Goal: Information Seeking & Learning: Learn about a topic

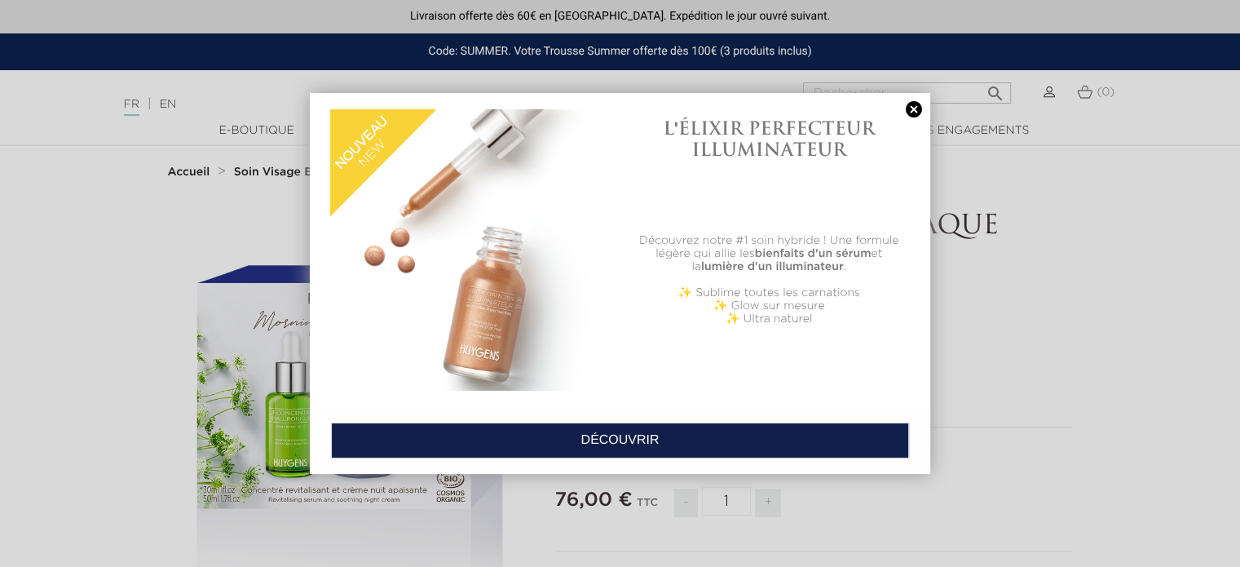
click at [284, 172] on div at bounding box center [620, 283] width 1240 height 567
click at [911, 112] on link at bounding box center [913, 109] width 23 height 17
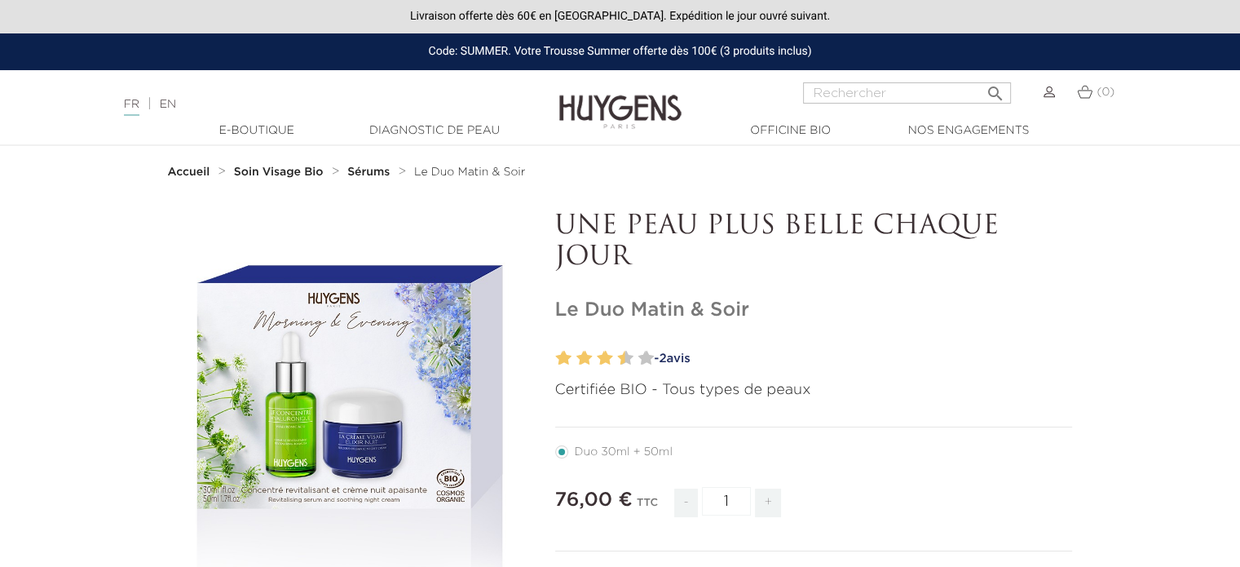
click at [271, 176] on strong "Soin Visage Bio" at bounding box center [279, 171] width 90 height 11
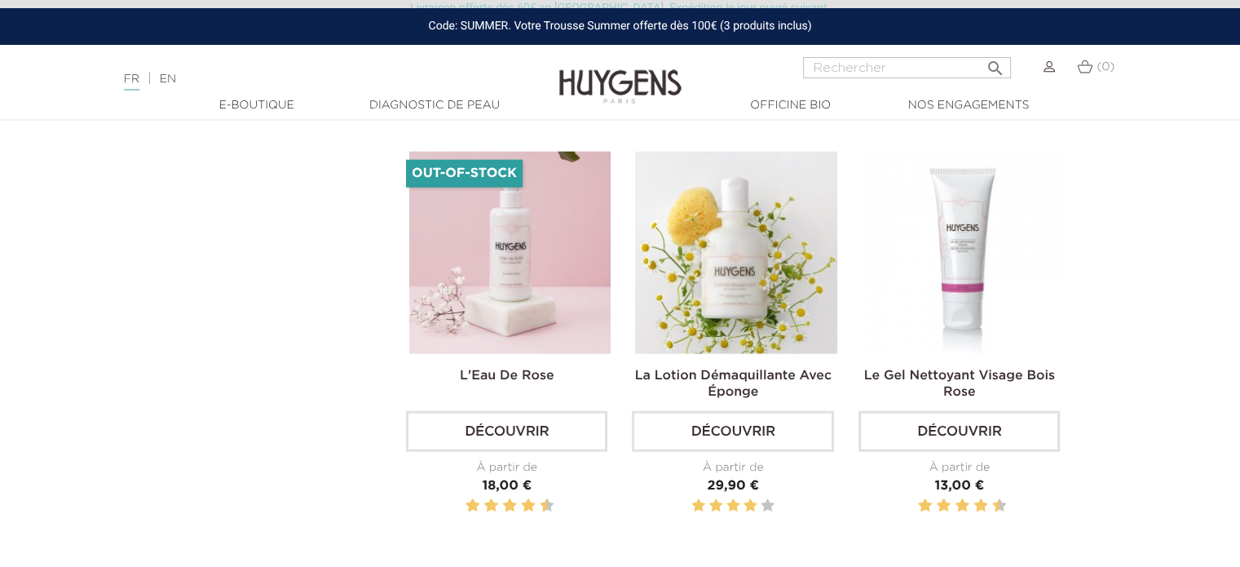
scroll to position [4076, 0]
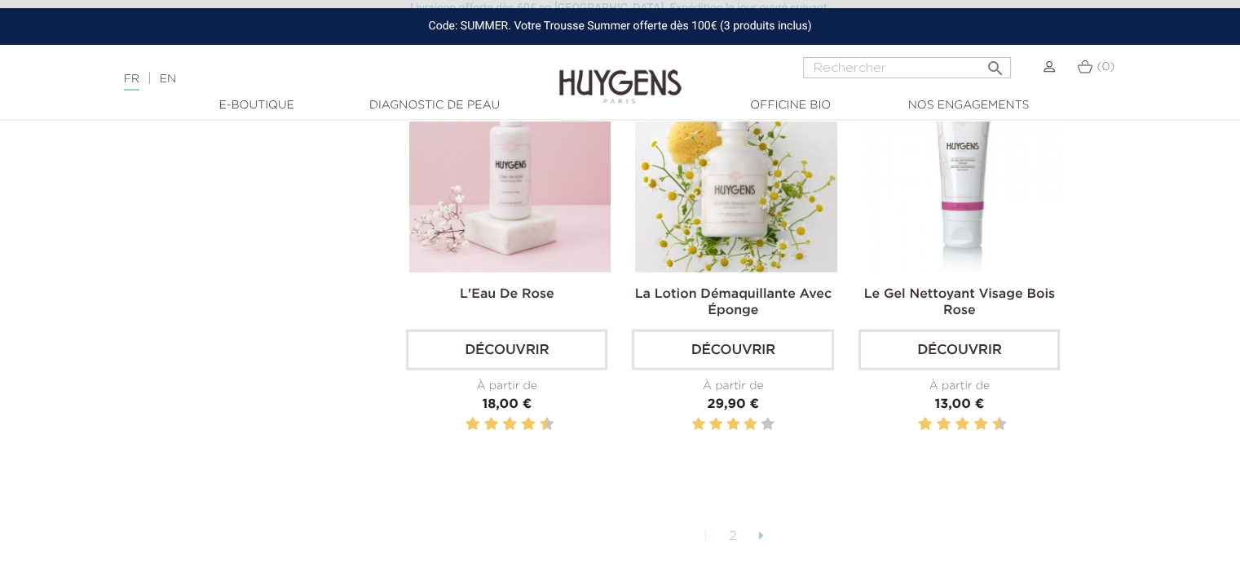
click at [759, 528] on icon at bounding box center [760, 534] width 5 height 13
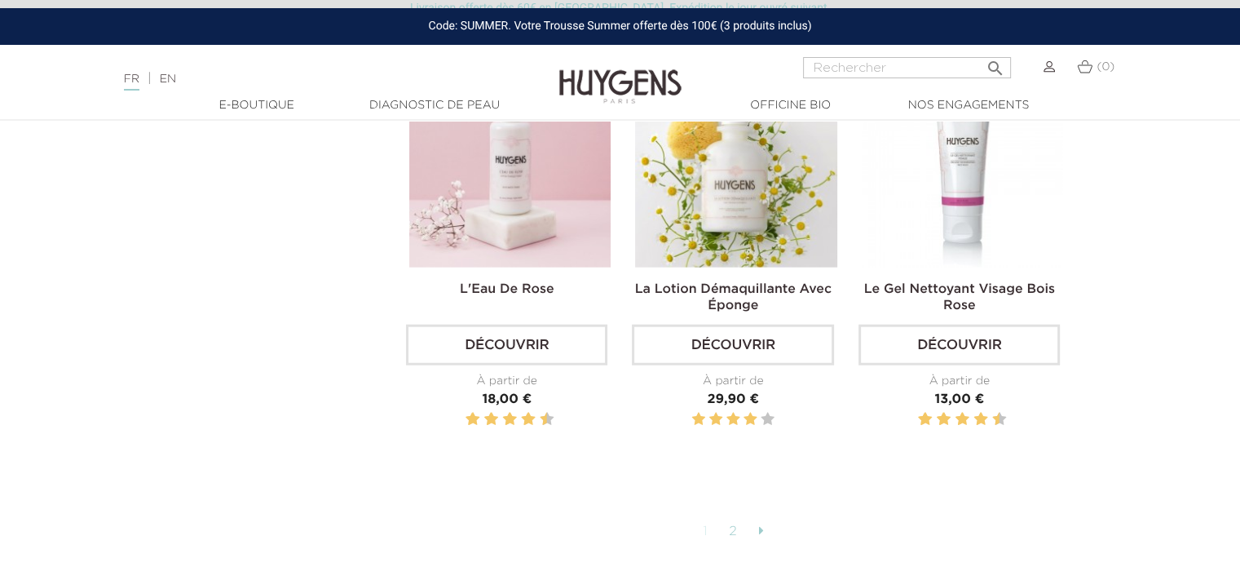
scroll to position [4158, 0]
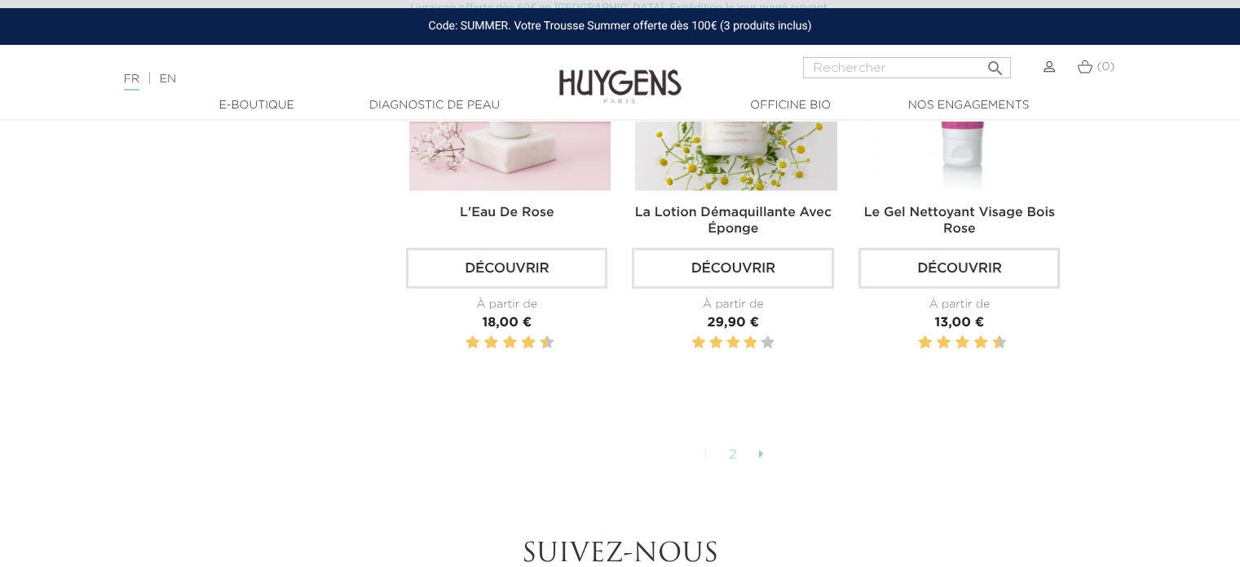
click at [731, 444] on link "2" at bounding box center [733, 455] width 25 height 28
click at [760, 447] on icon at bounding box center [760, 453] width 5 height 13
click at [732, 443] on link "2" at bounding box center [733, 455] width 25 height 28
click at [706, 444] on link "1" at bounding box center [706, 455] width 22 height 28
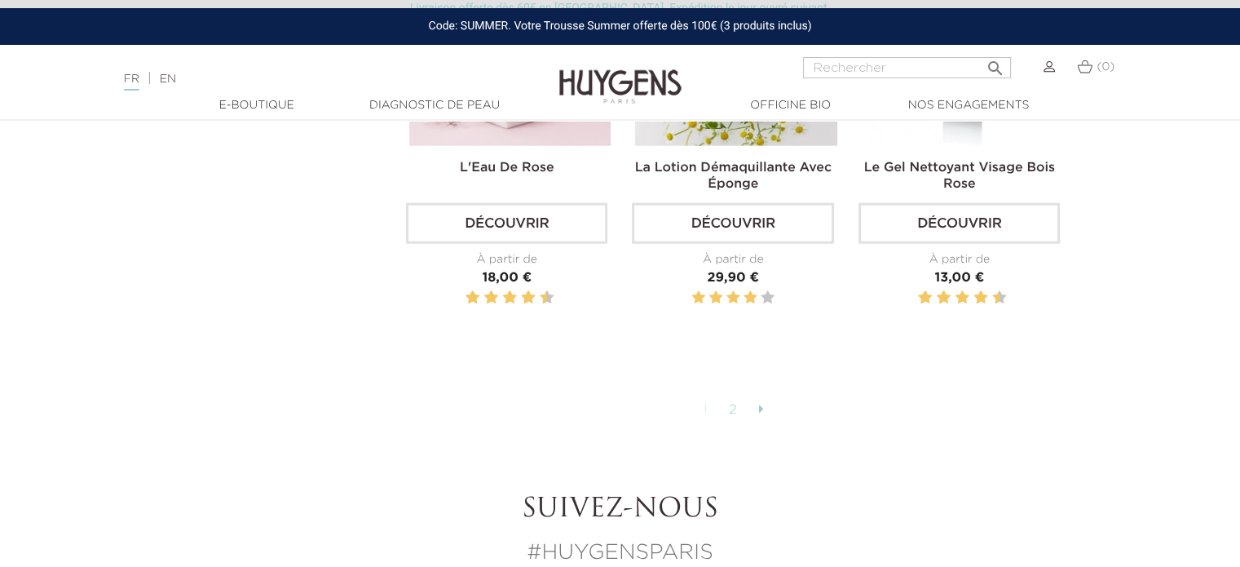
scroll to position [4239, 0]
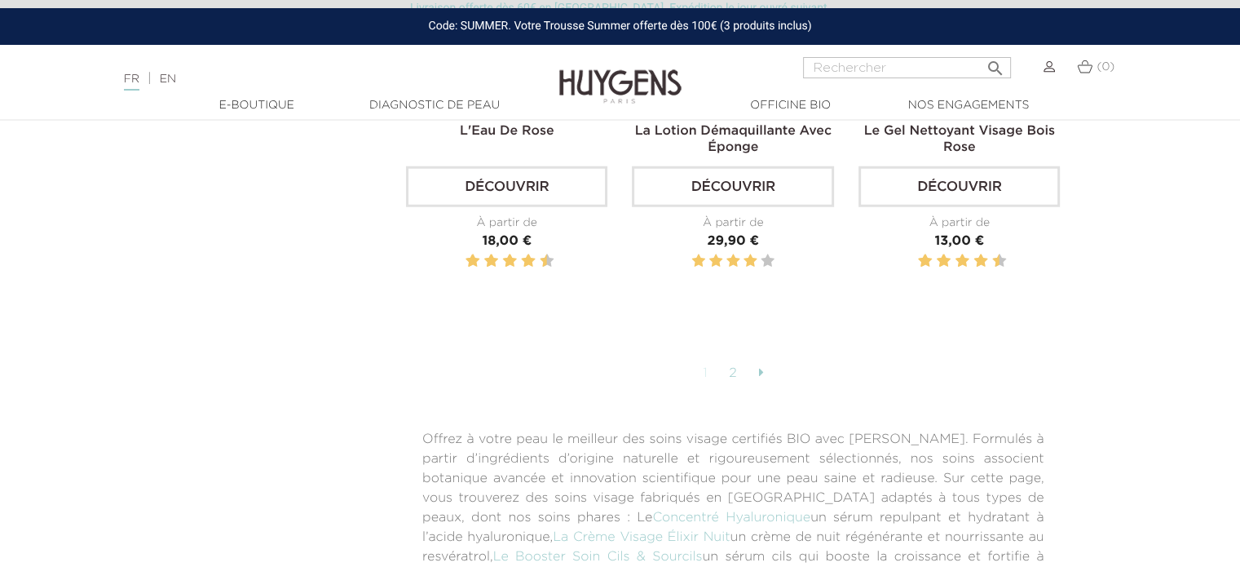
click at [730, 365] on link "2" at bounding box center [733, 374] width 25 height 28
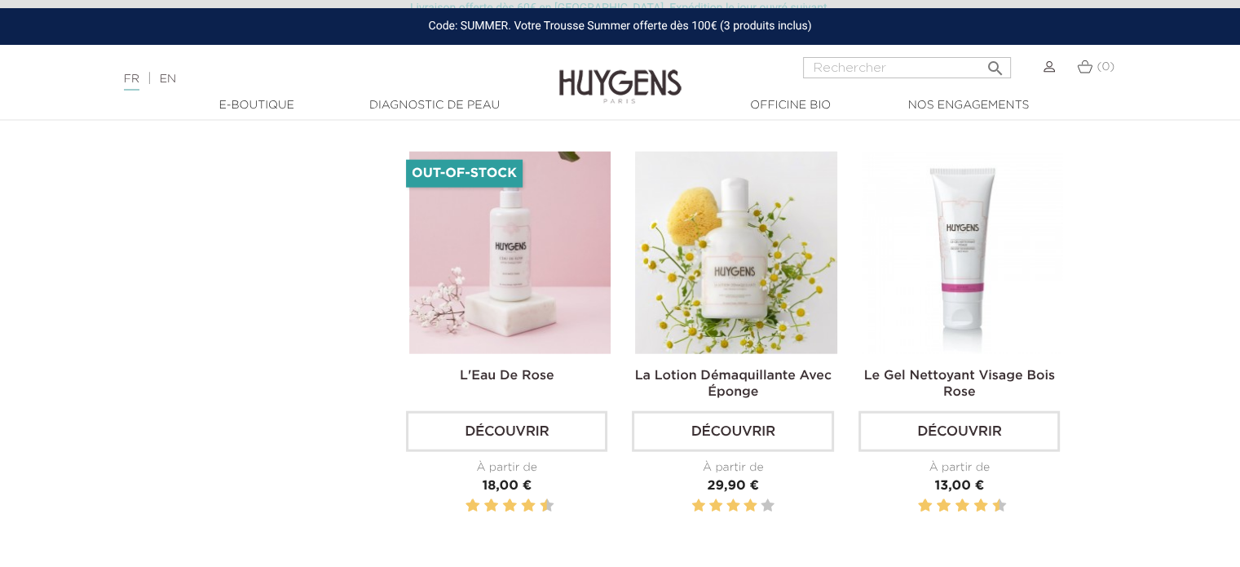
scroll to position [4158, 0]
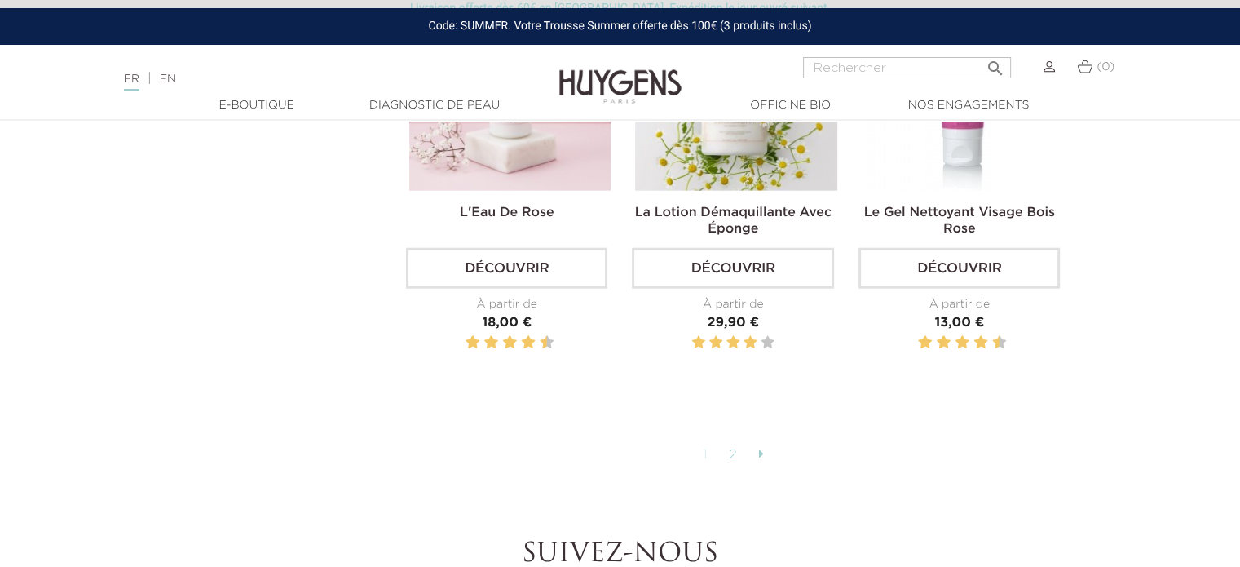
click at [708, 446] on link "1" at bounding box center [706, 455] width 22 height 28
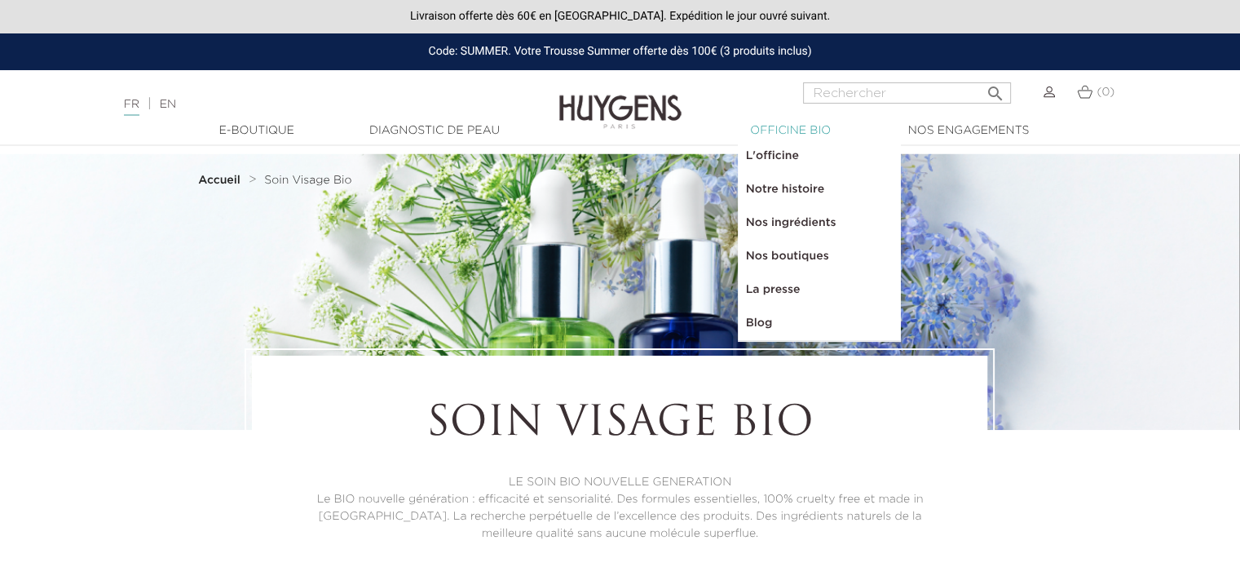
click at [796, 130] on link "  Officine Bio" at bounding box center [790, 130] width 163 height 17
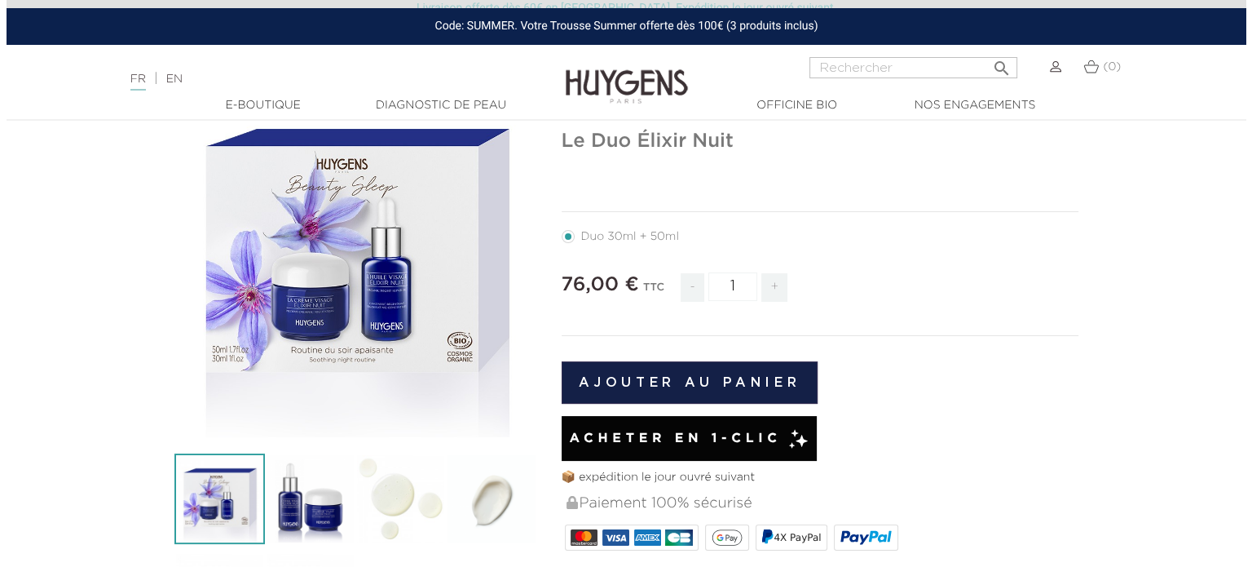
scroll to position [163, 0]
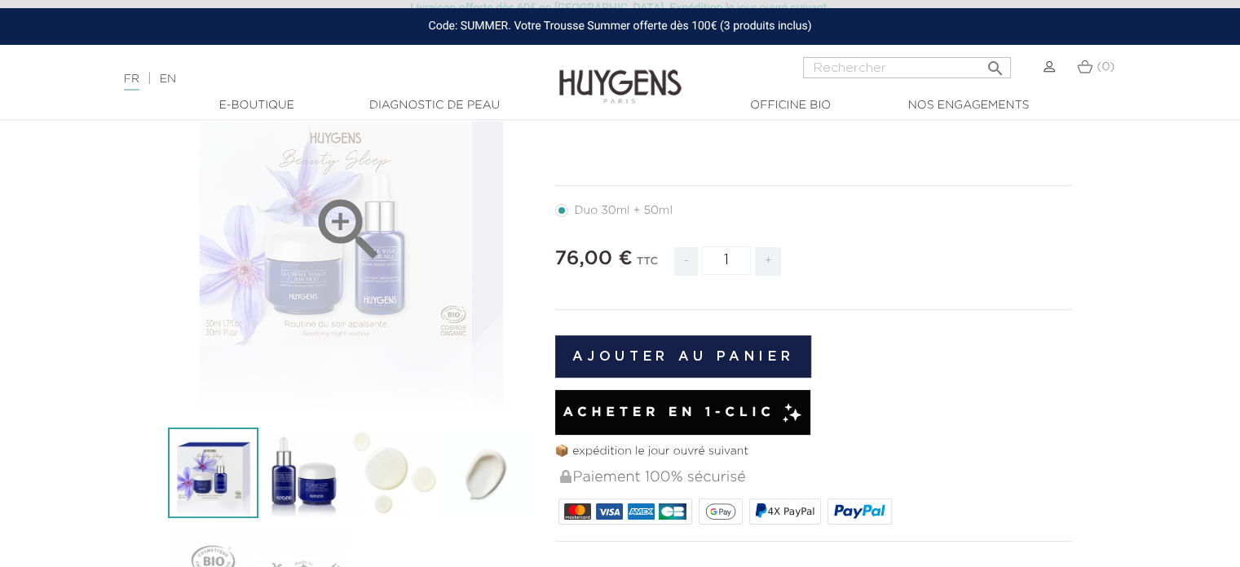
click at [321, 257] on icon "" at bounding box center [349, 230] width 82 height 82
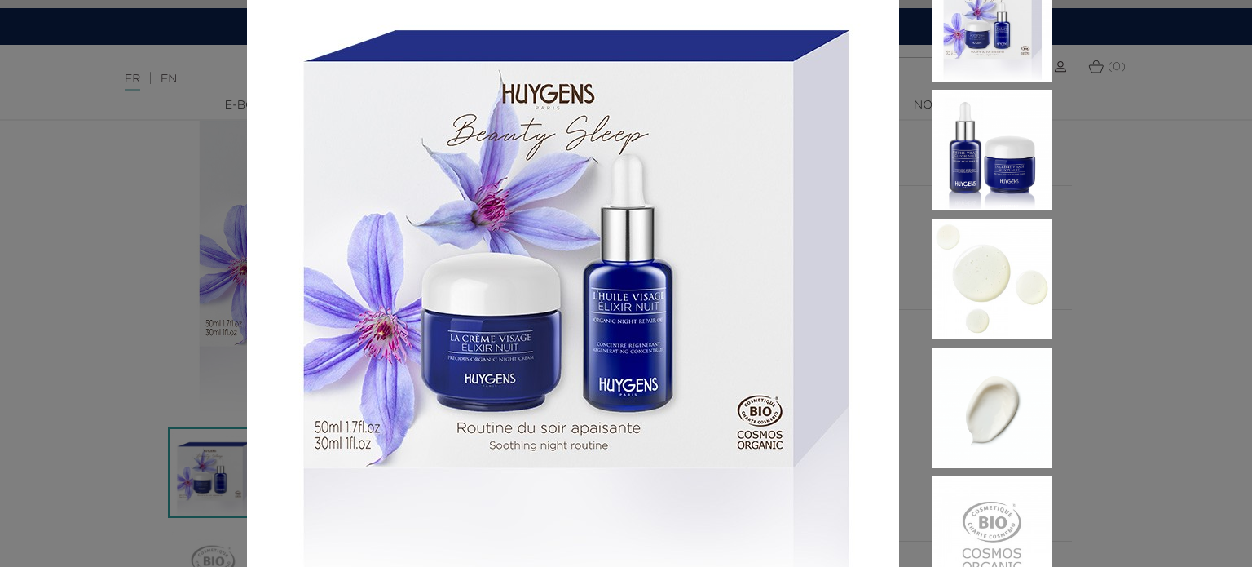
scroll to position [82, 0]
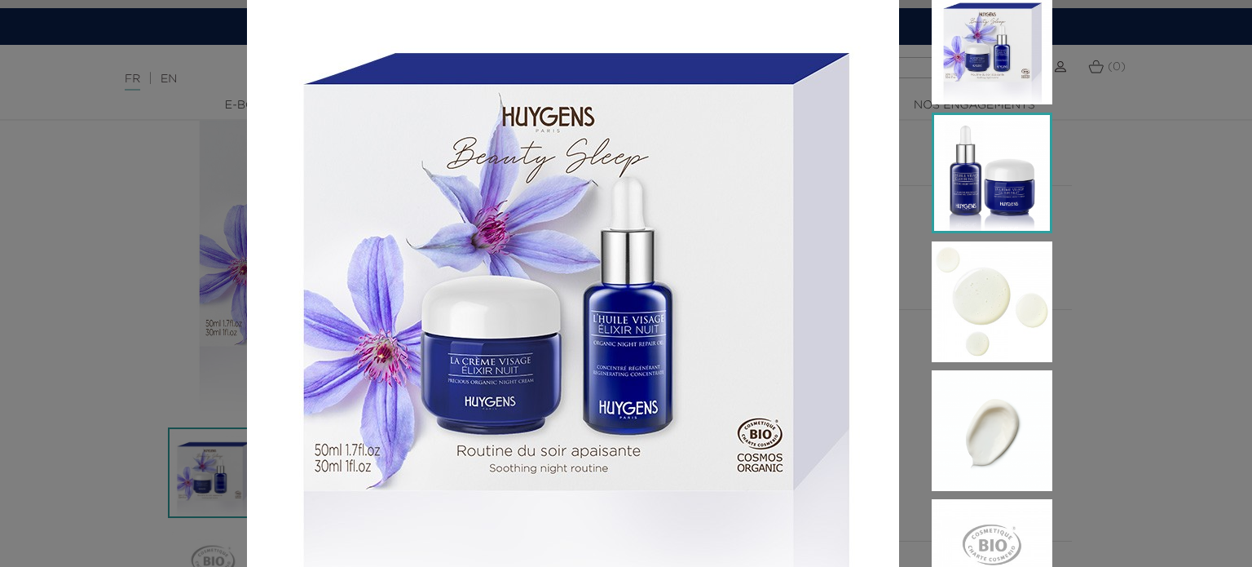
click at [985, 152] on img at bounding box center [992, 173] width 121 height 121
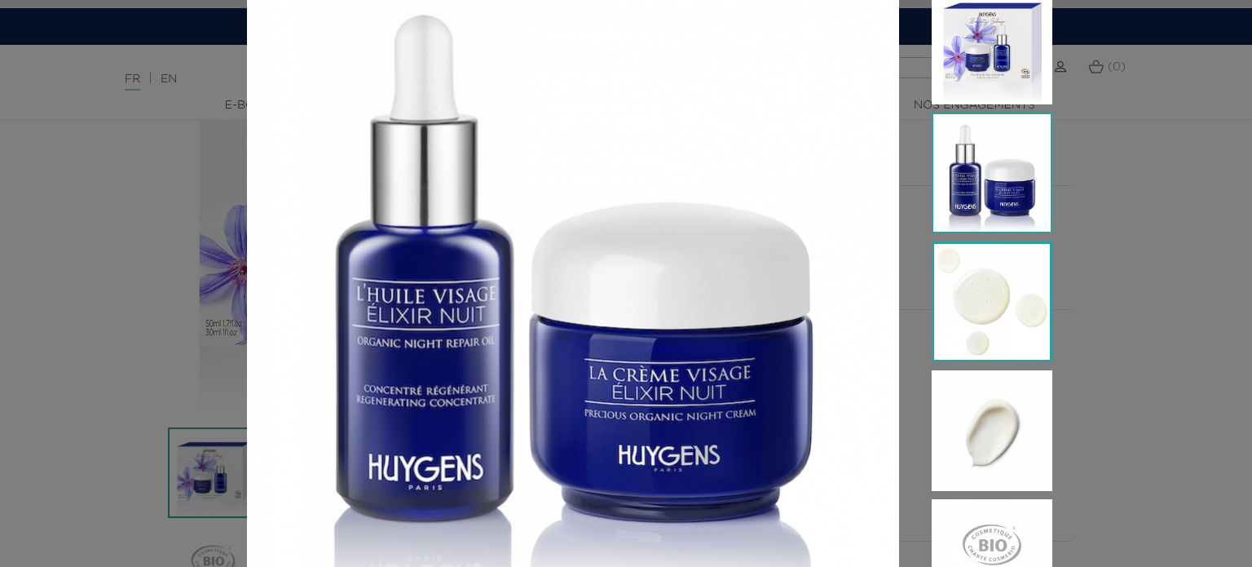
click at [974, 275] on img at bounding box center [992, 301] width 121 height 121
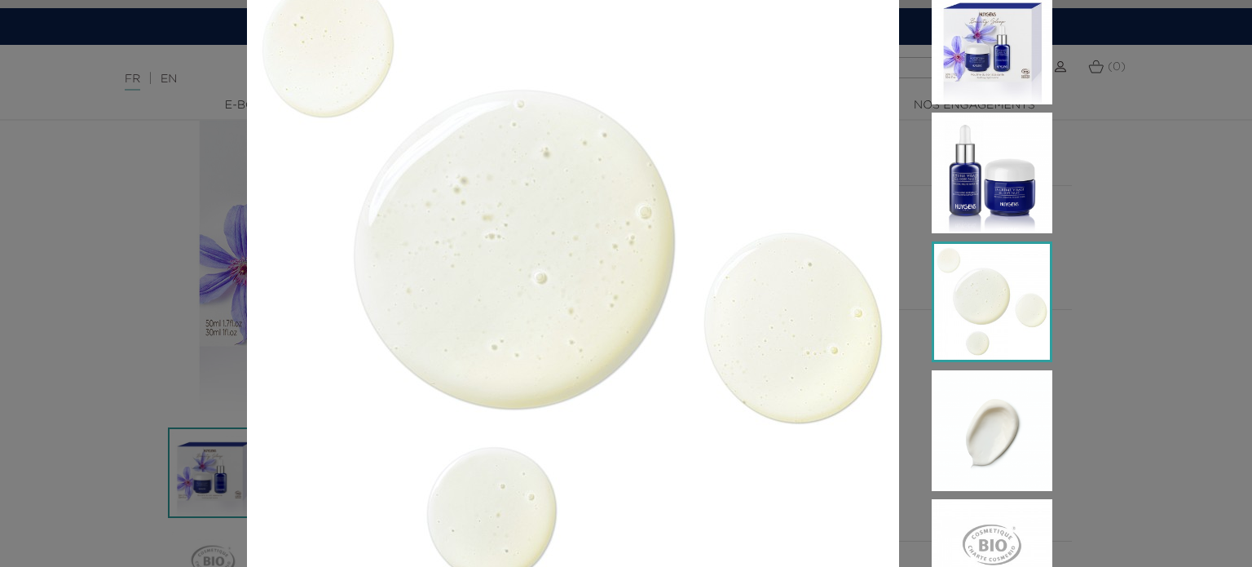
click at [971, 339] on img at bounding box center [992, 301] width 121 height 121
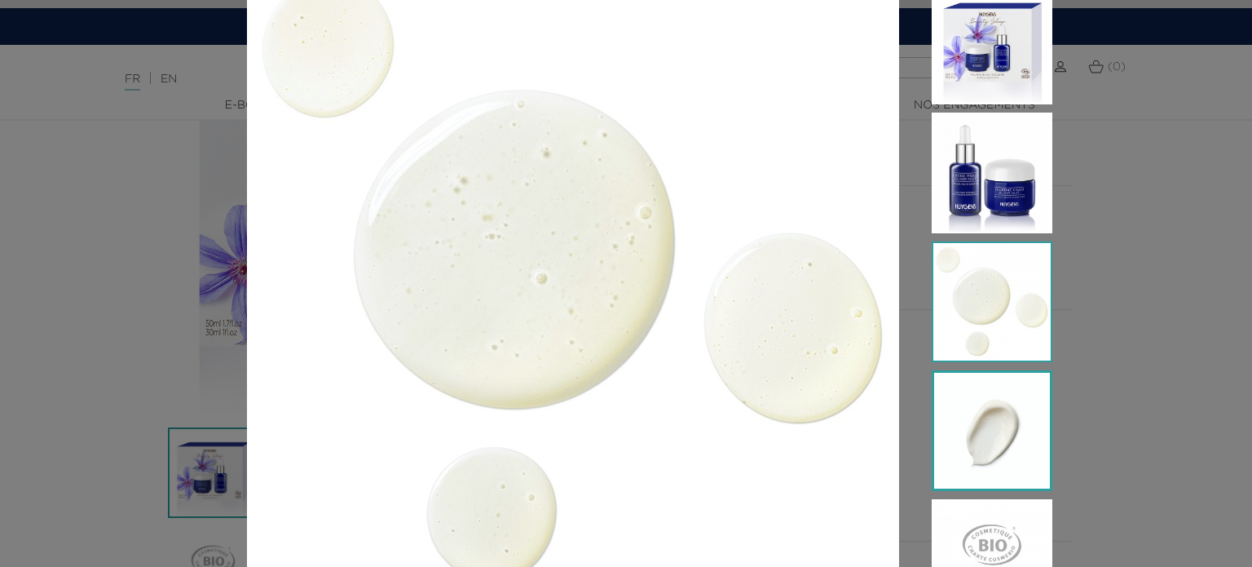
click at [984, 410] on img at bounding box center [992, 430] width 121 height 121
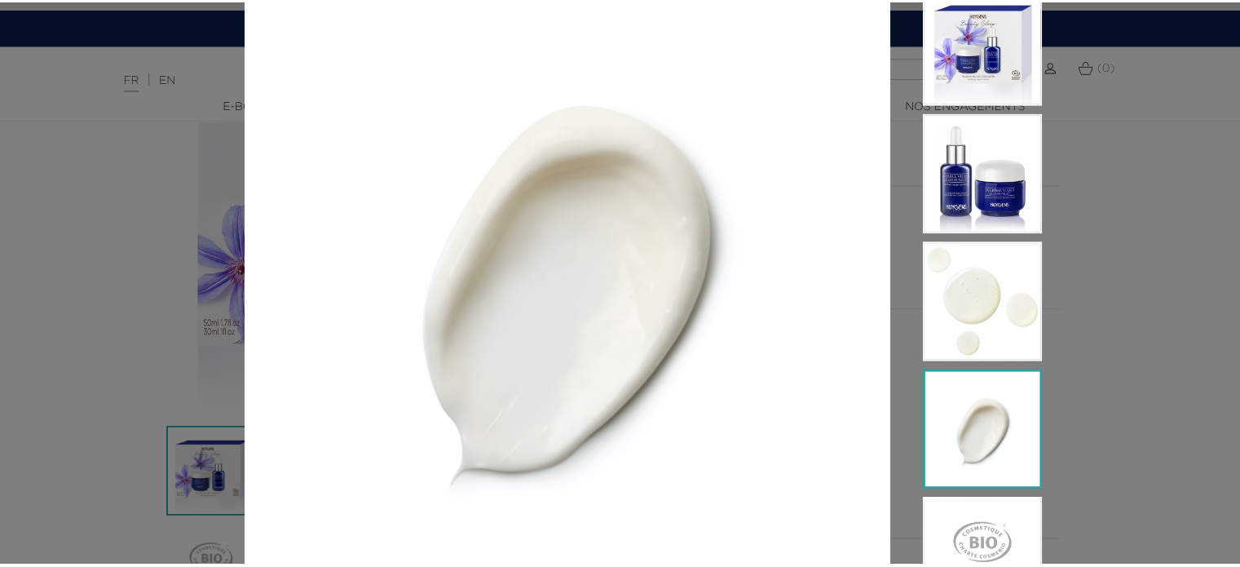
scroll to position [163, 0]
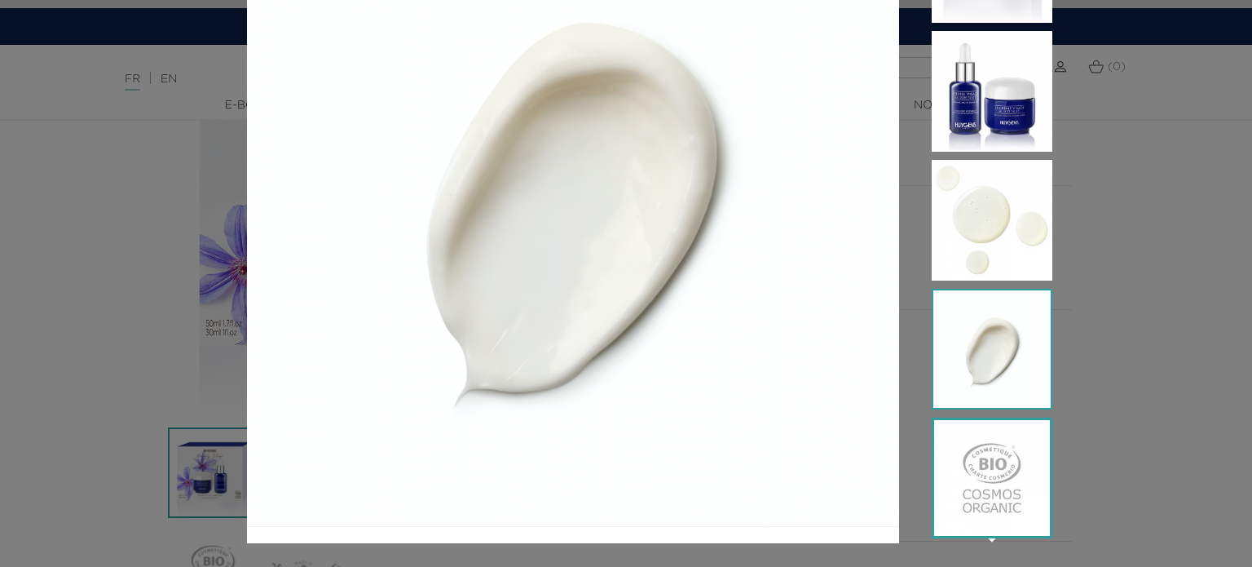
click at [986, 458] on img at bounding box center [992, 477] width 121 height 121
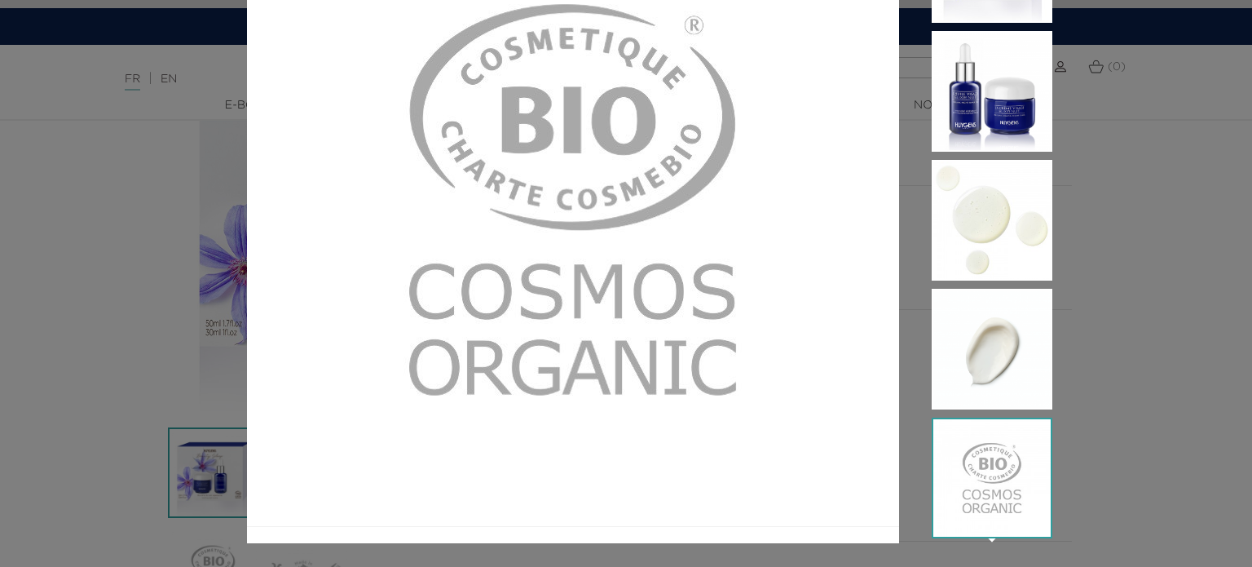
click at [1102, 359] on div " " at bounding box center [626, 283] width 1252 height 567
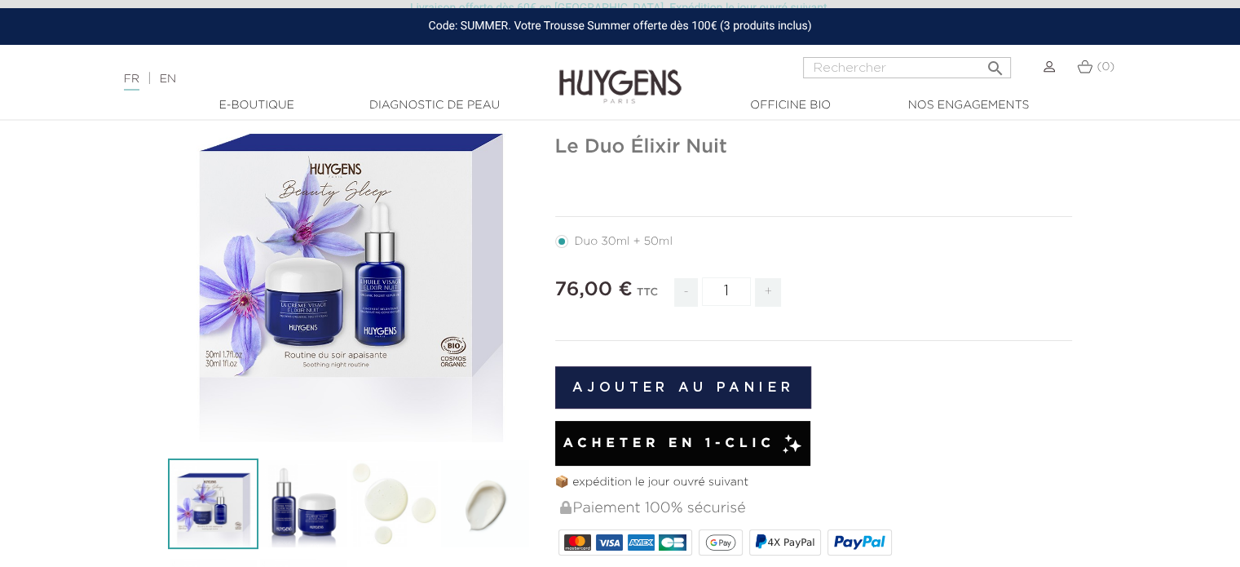
scroll to position [0, 0]
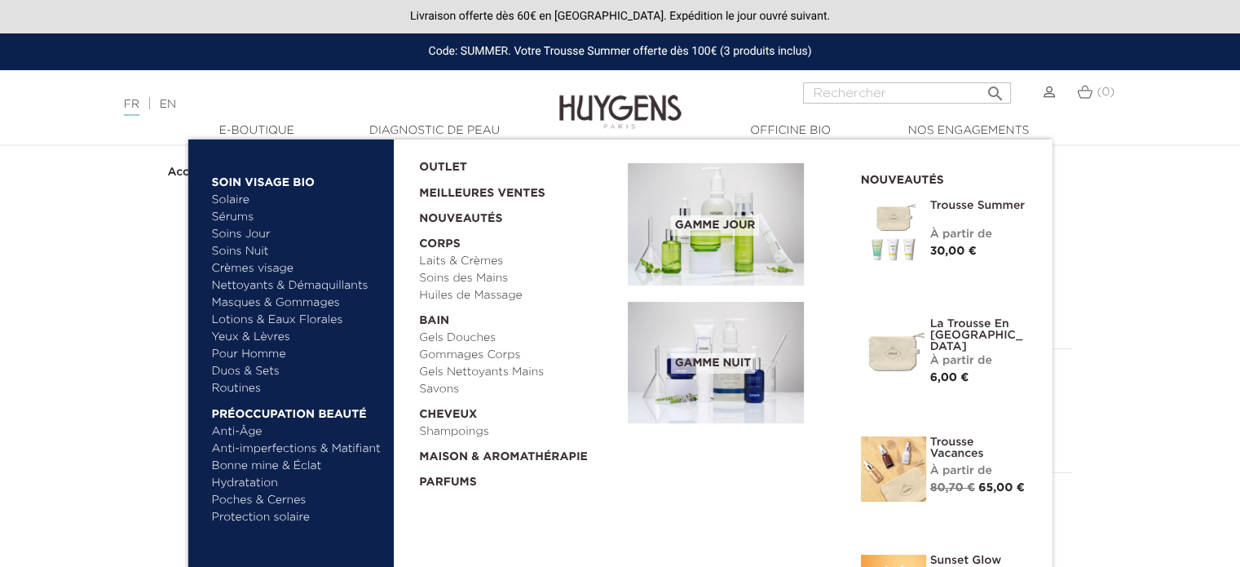
click at [241, 198] on link "Solaire" at bounding box center [297, 200] width 170 height 17
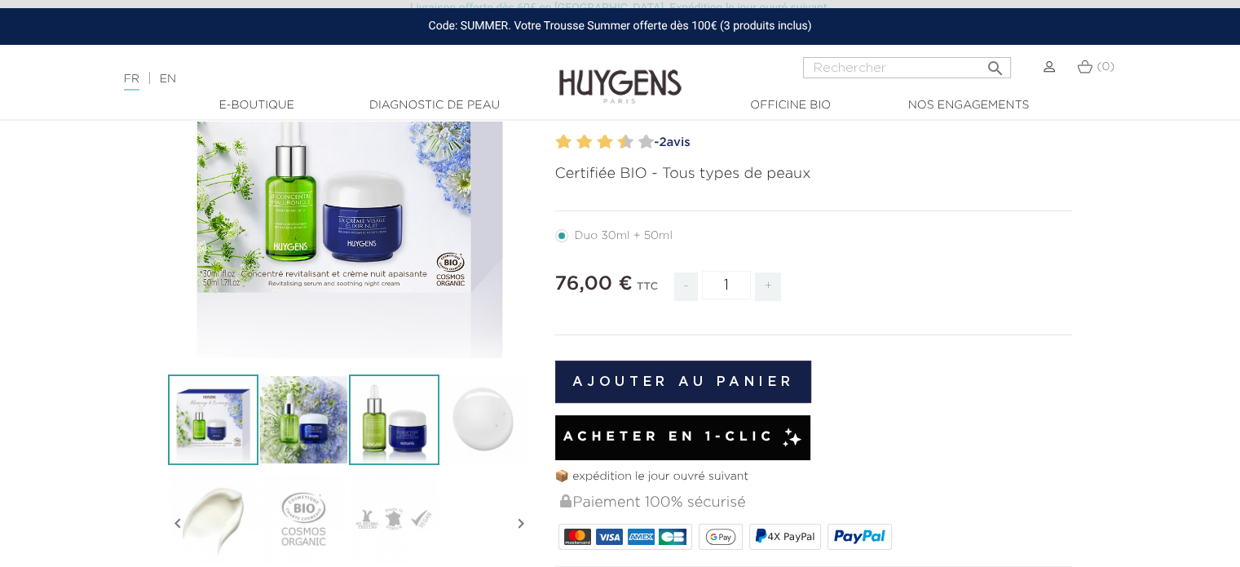
scroll to position [245, 0]
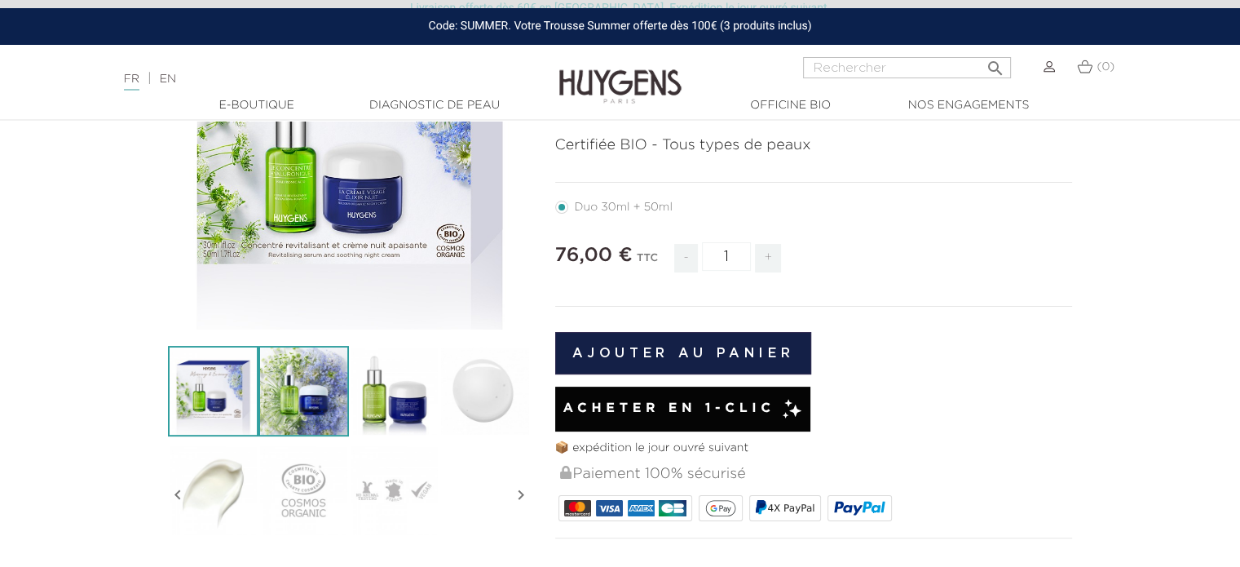
click at [308, 386] on img at bounding box center [303, 391] width 90 height 90
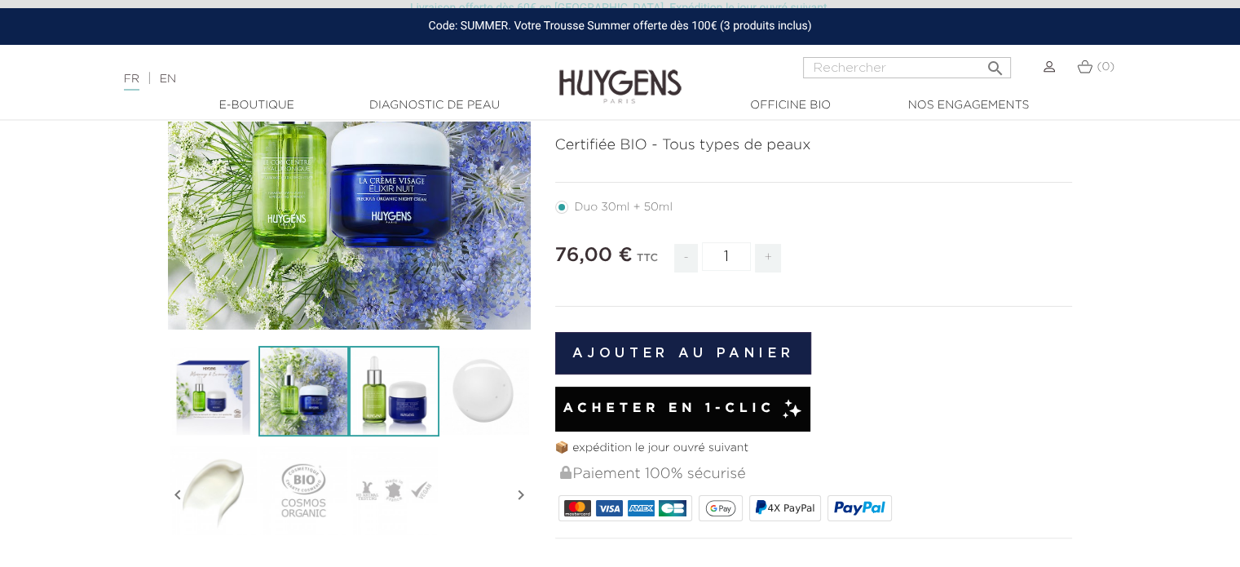
click at [359, 385] on img at bounding box center [394, 391] width 90 height 90
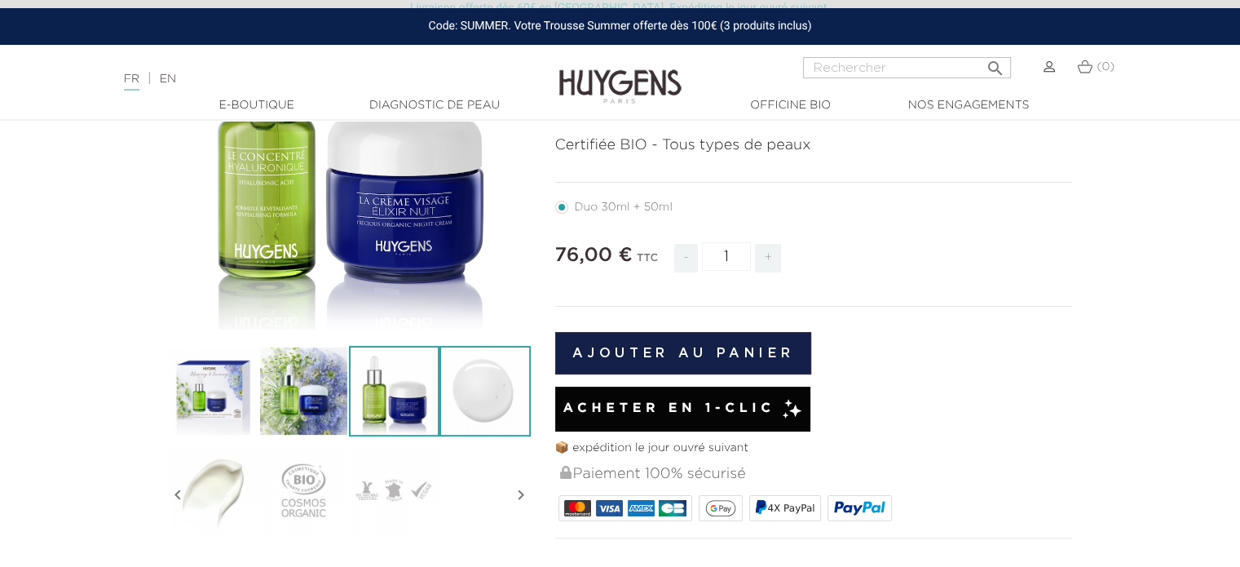
click at [461, 381] on img at bounding box center [484, 391] width 90 height 90
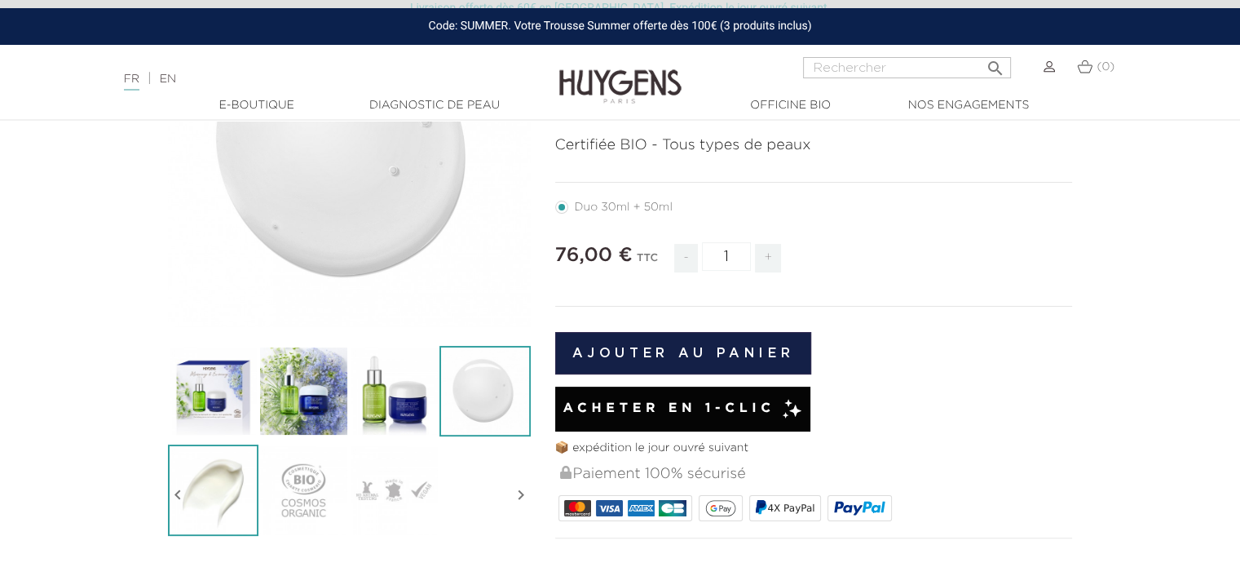
click at [223, 465] on img at bounding box center [213, 489] width 90 height 90
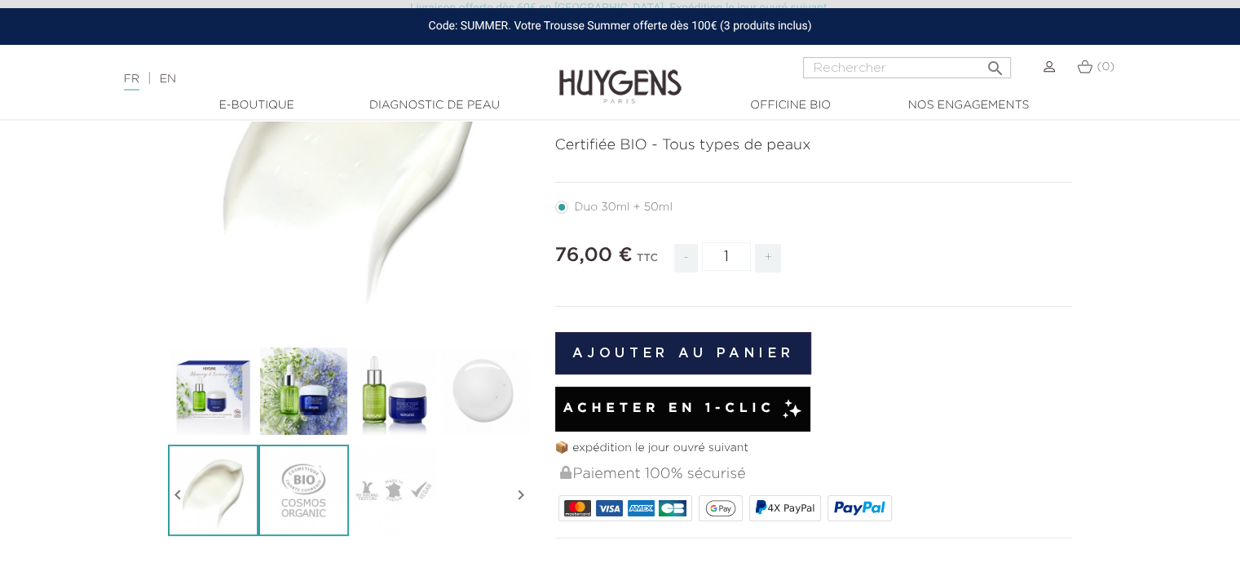
click at [291, 467] on img at bounding box center [303, 489] width 90 height 90
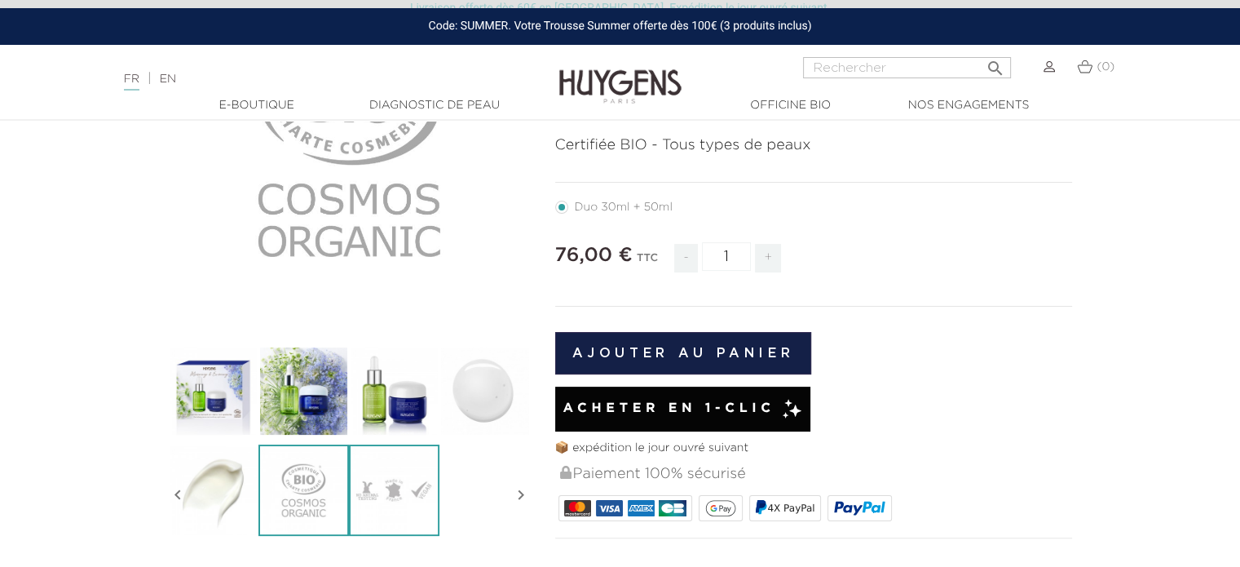
click at [372, 471] on img at bounding box center [394, 489] width 90 height 90
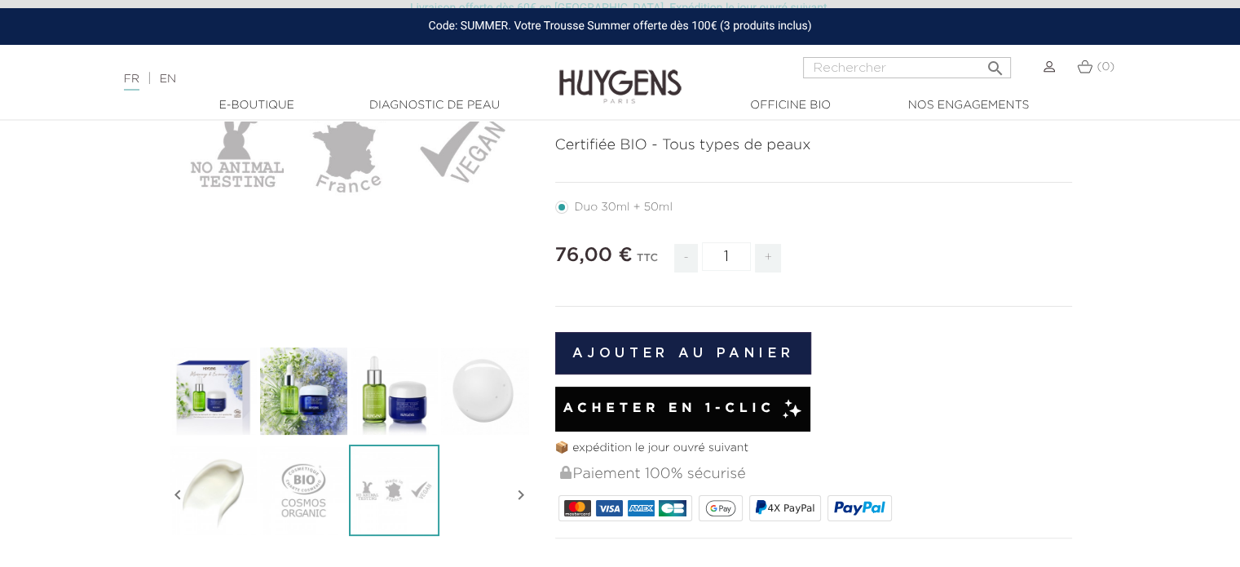
click at [500, 485] on ul at bounding box center [349, 445] width 363 height 198
click at [514, 492] on icon "" at bounding box center [521, 495] width 20 height 82
click at [396, 387] on img at bounding box center [394, 391] width 90 height 90
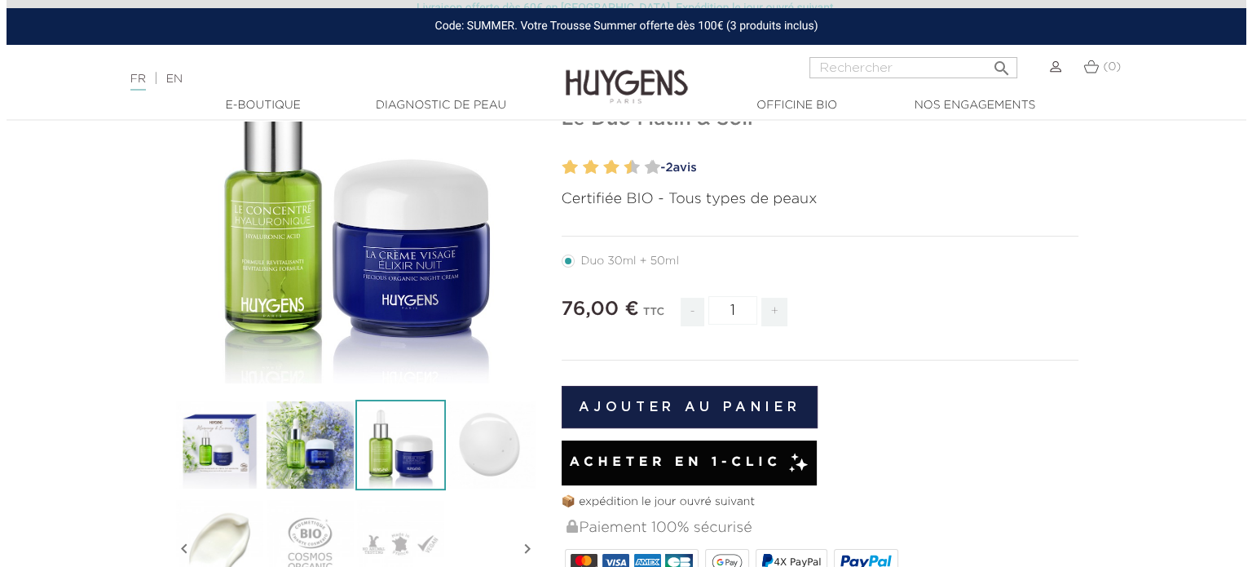
scroll to position [163, 0]
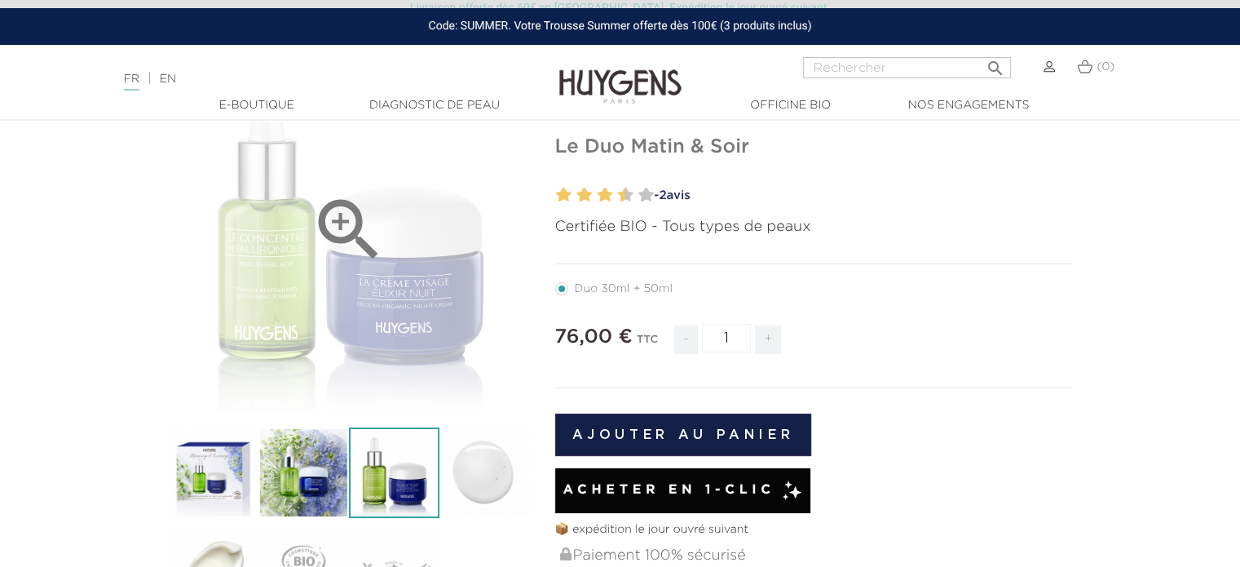
click at [258, 280] on div "" at bounding box center [349, 229] width 363 height 363
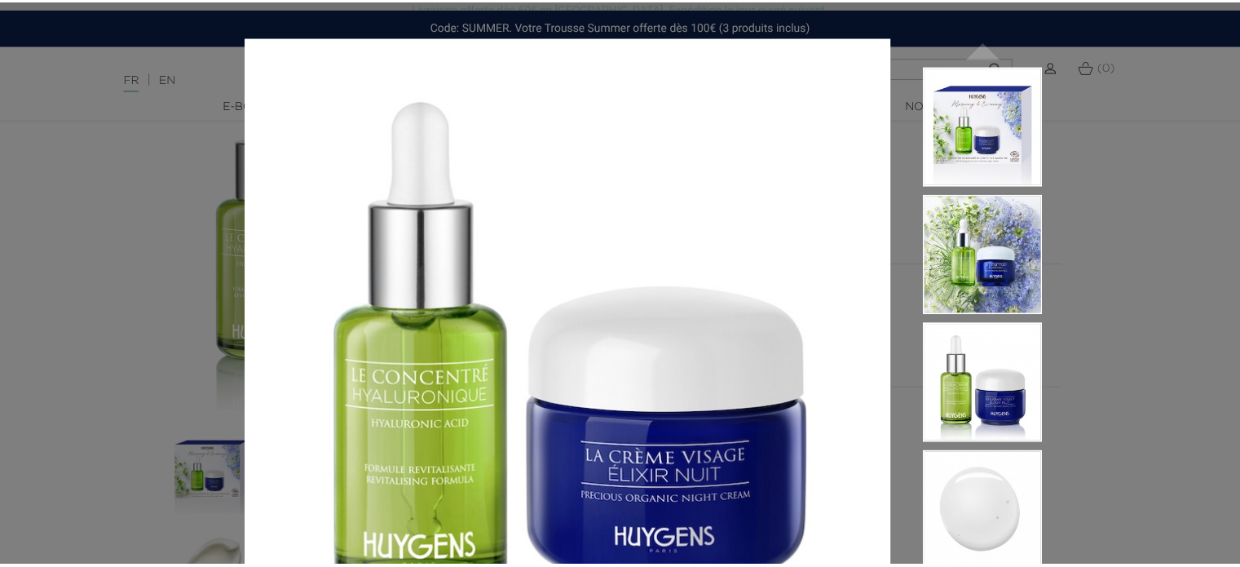
scroll to position [82, 0]
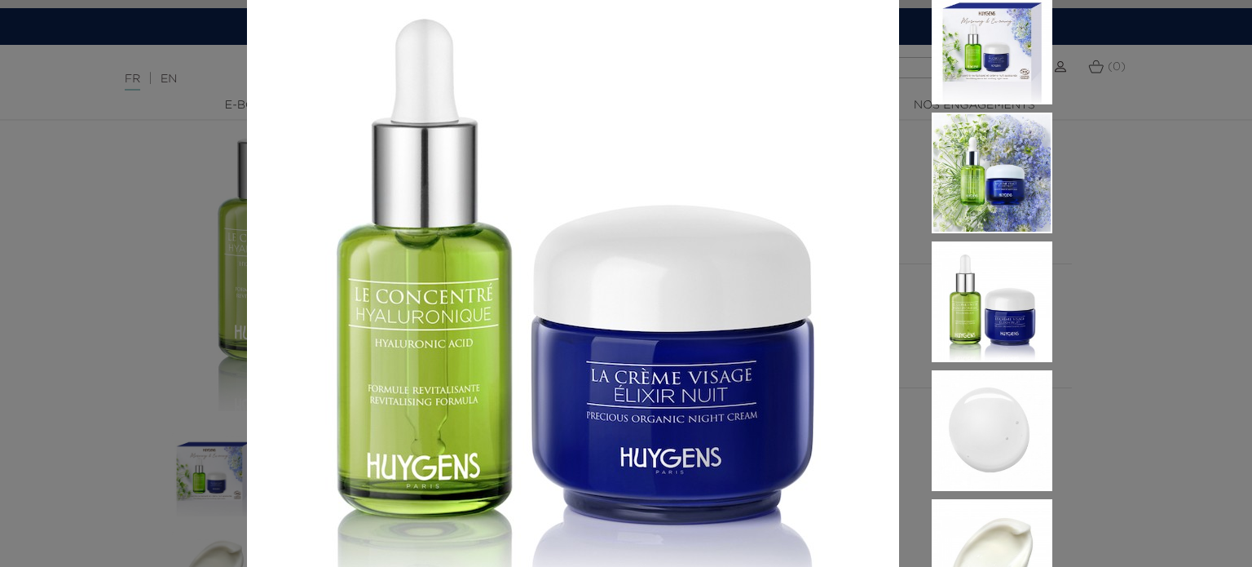
click at [184, 379] on div "Certifiée BIO - Tous types de peaux  " at bounding box center [626, 283] width 1252 height 567
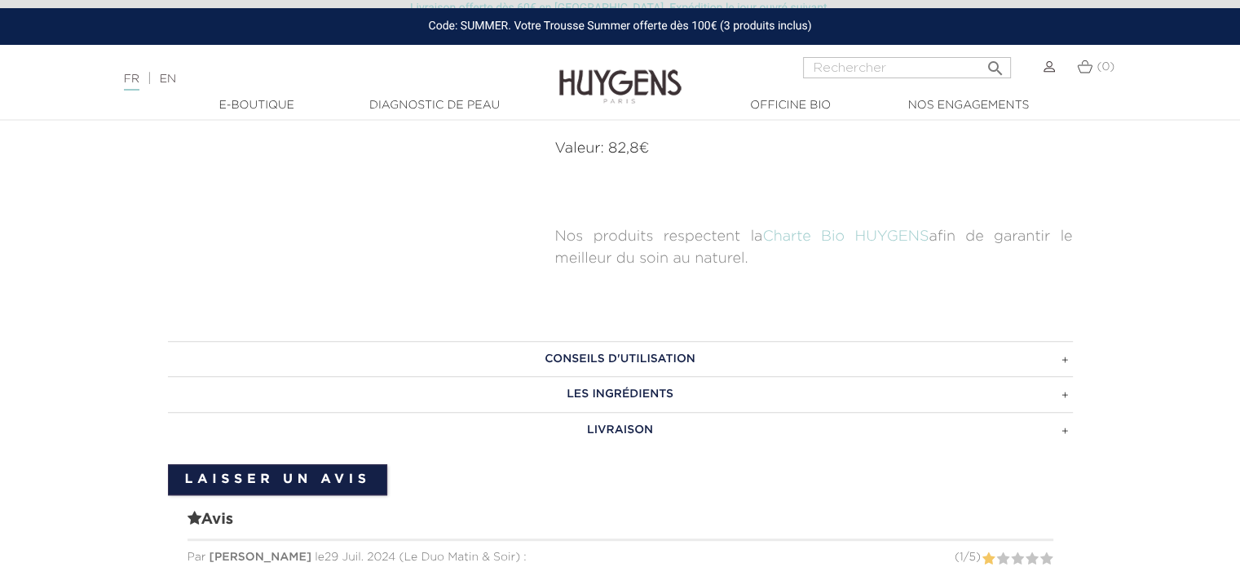
scroll to position [1141, 0]
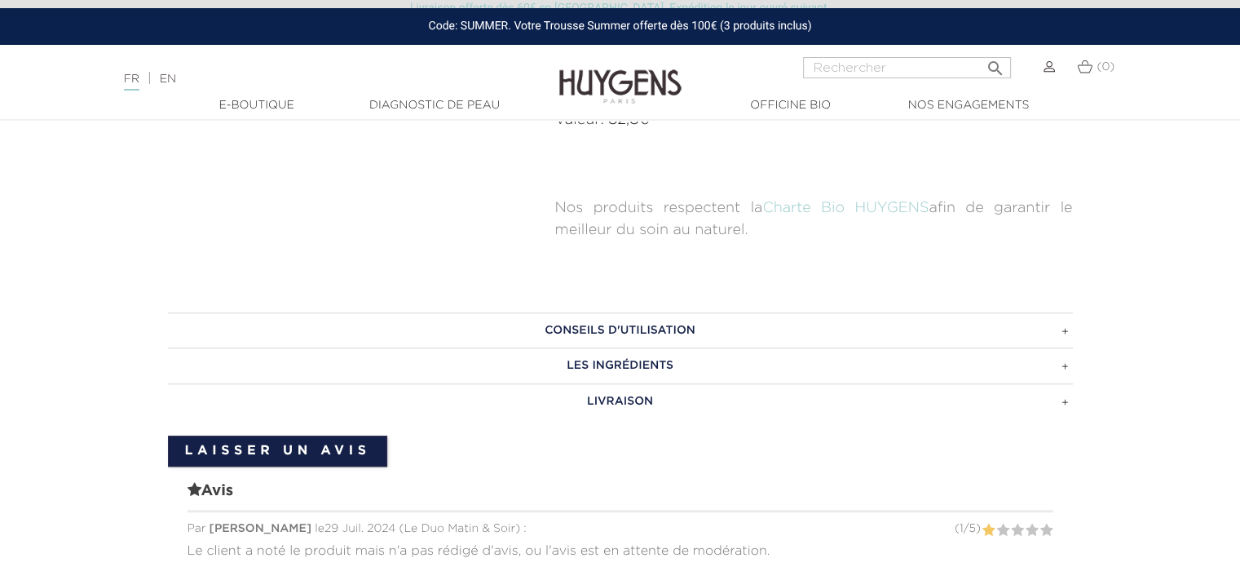
click at [580, 327] on h3 "CONSEILS D'UTILISATION" at bounding box center [620, 330] width 905 height 36
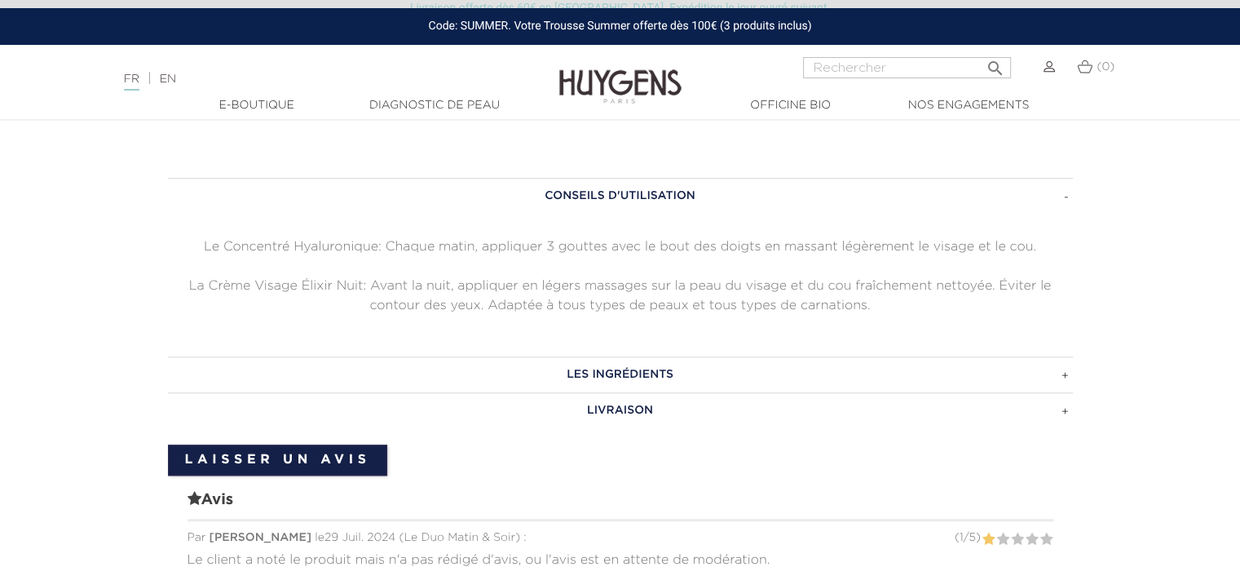
scroll to position [1304, 0]
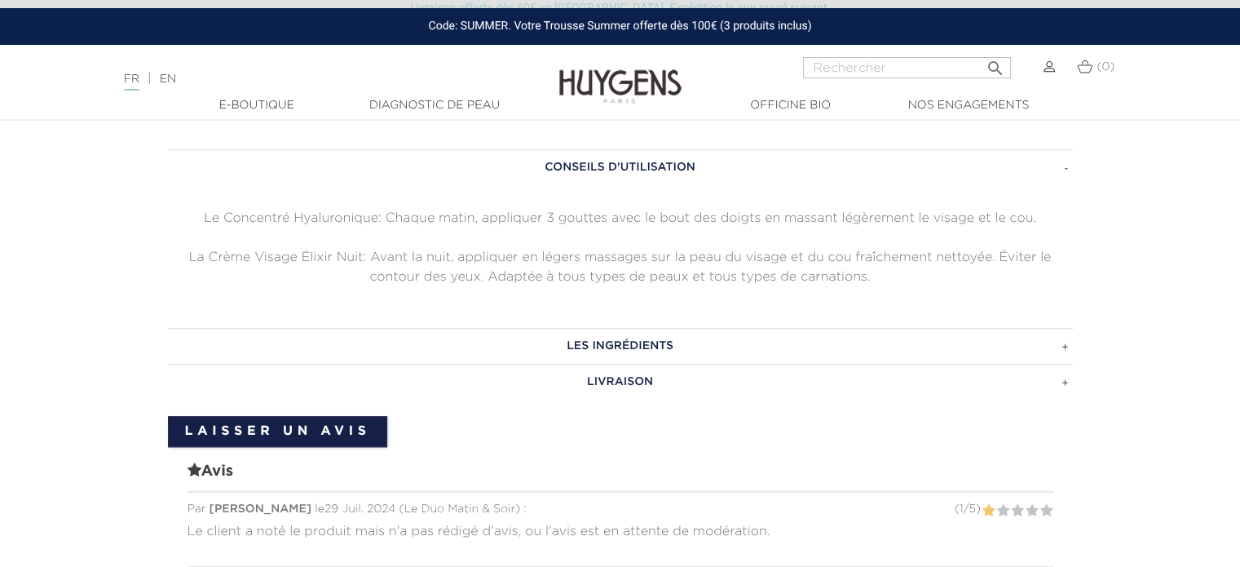
click at [664, 354] on h3 "LES INGRÉDIENTS" at bounding box center [620, 346] width 905 height 36
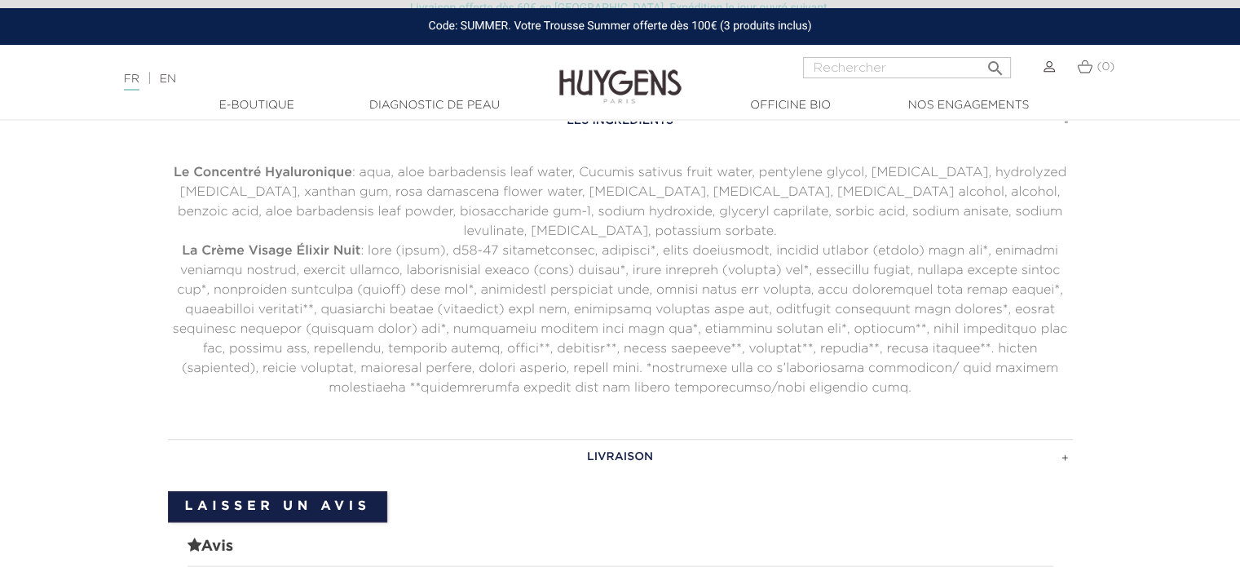
scroll to position [1467, 0]
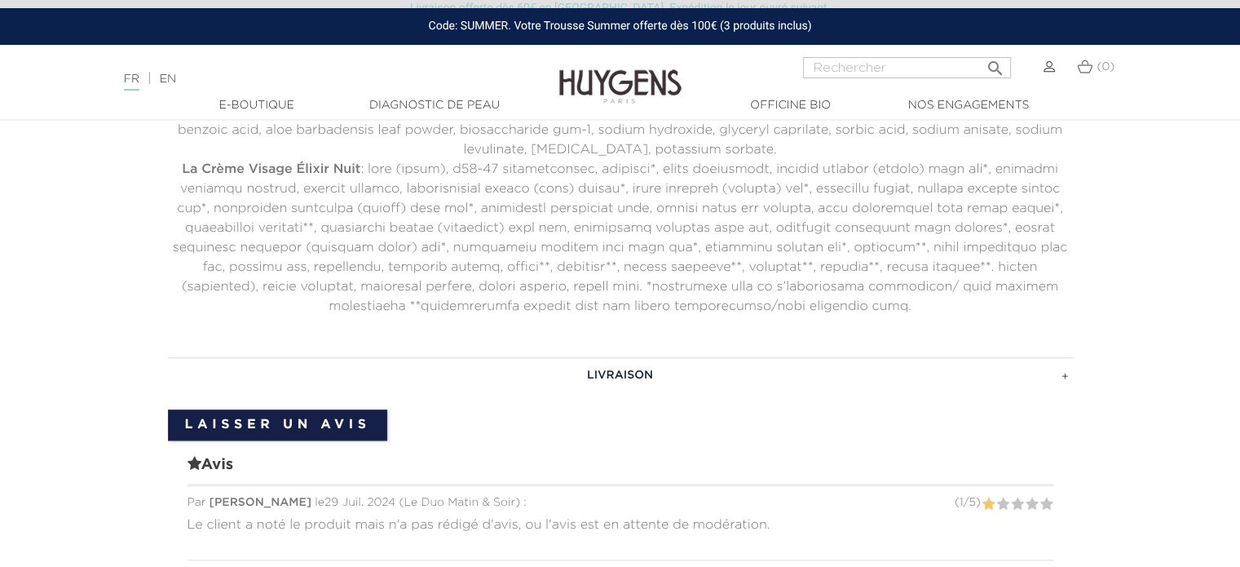
click at [638, 377] on h3 "LIVRAISON" at bounding box center [620, 375] width 905 height 36
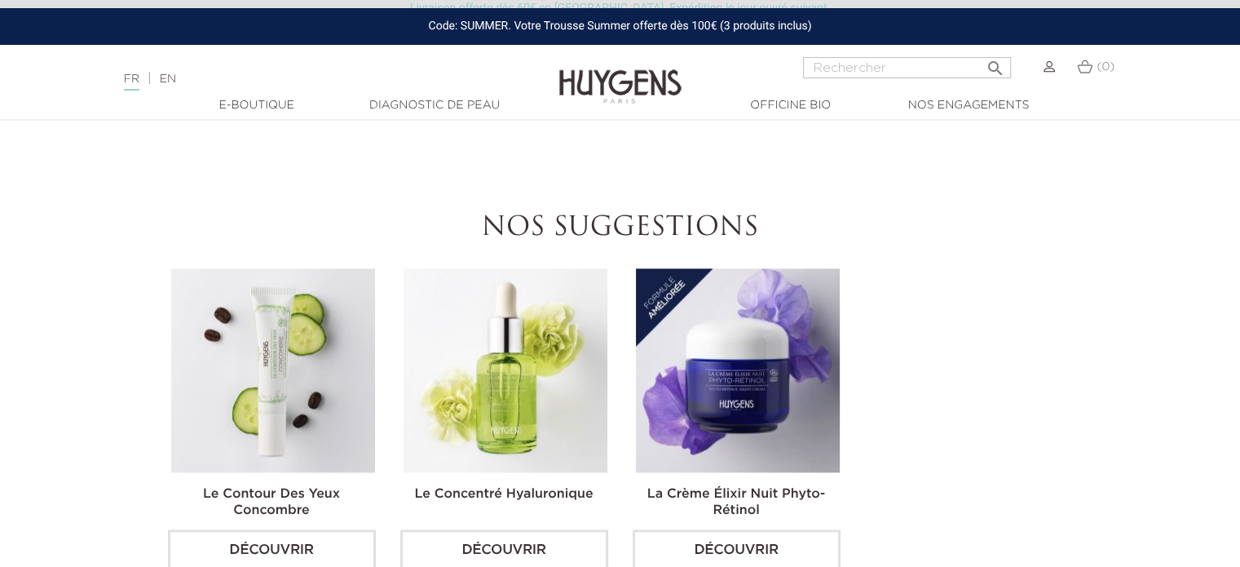
scroll to position [2038, 0]
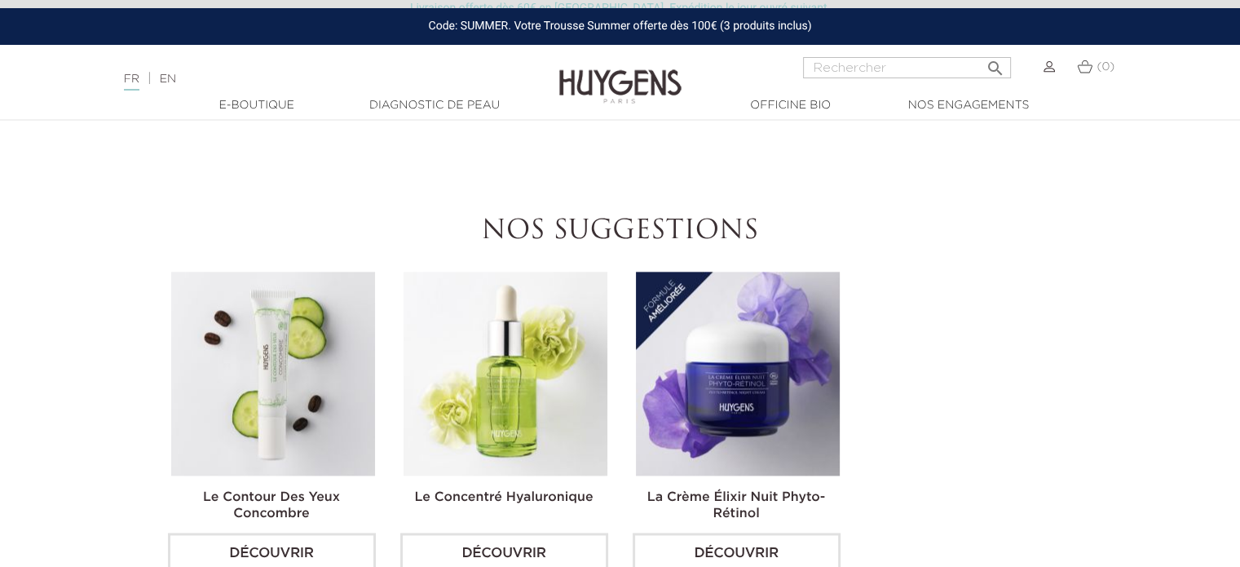
click at [505, 356] on img at bounding box center [506, 373] width 204 height 204
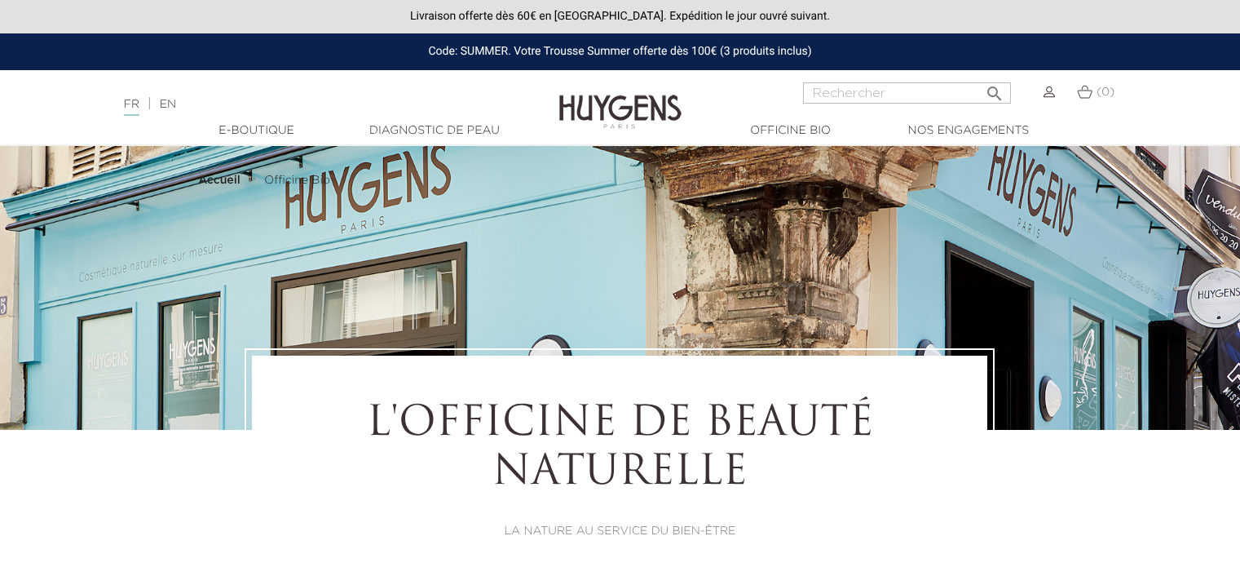
select select "FR"
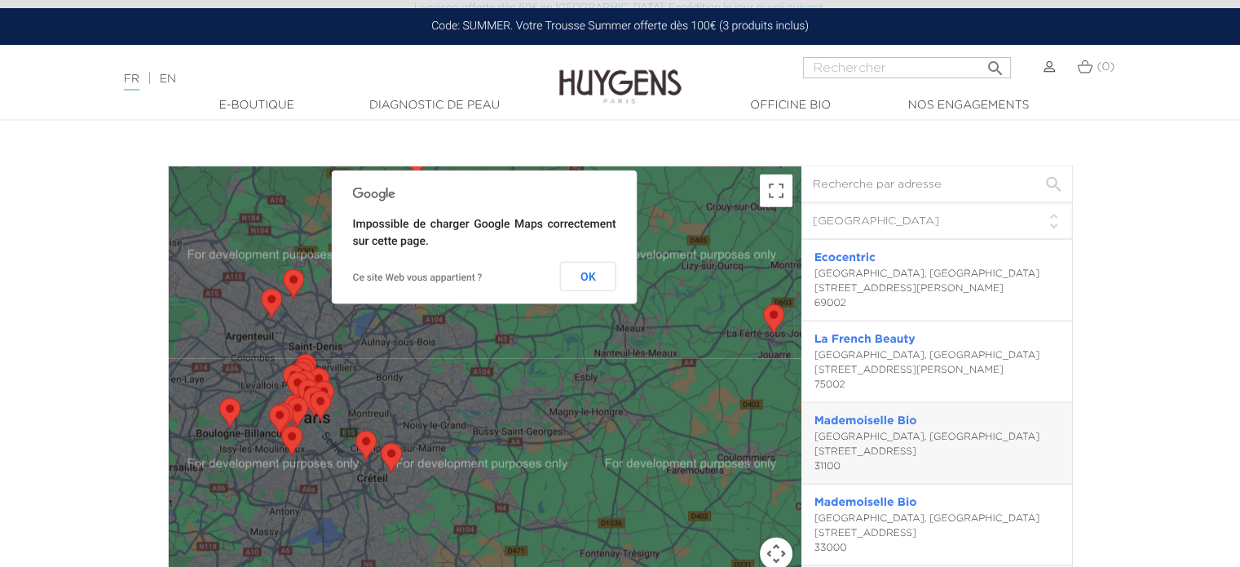
scroll to position [3832, 0]
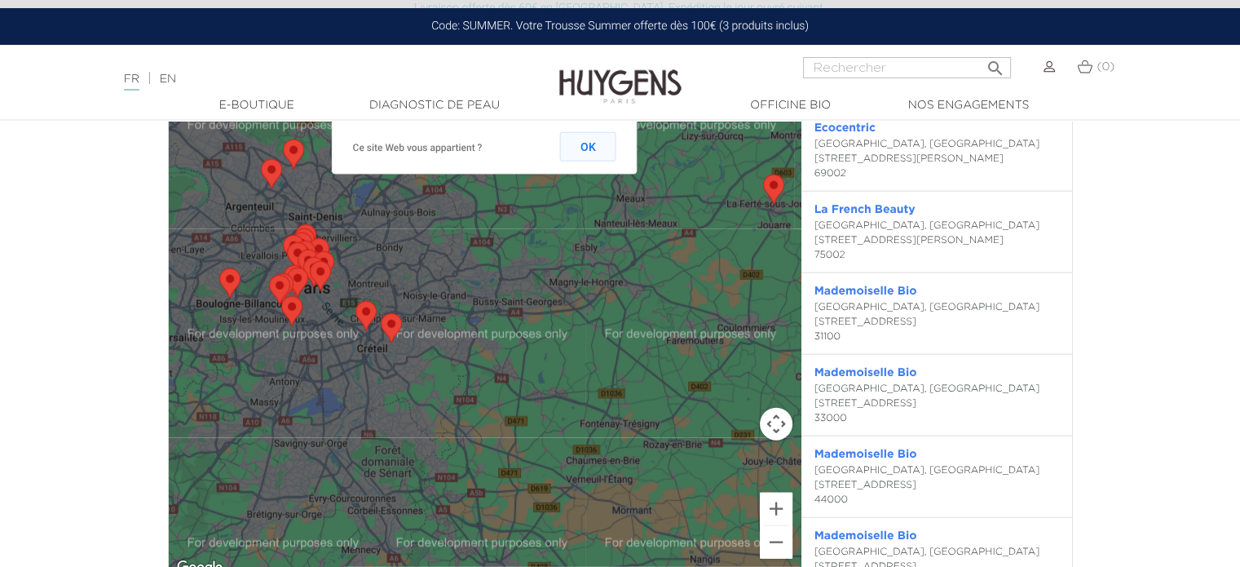
click at [588, 153] on button "OK" at bounding box center [588, 146] width 56 height 29
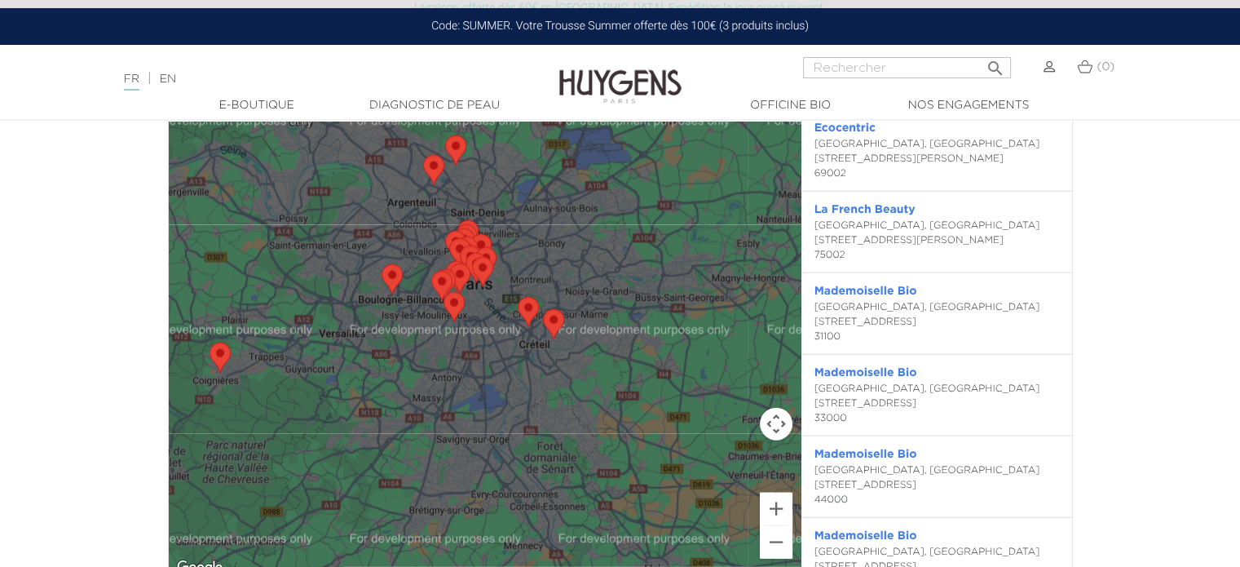
drag, startPoint x: 443, startPoint y: 263, endPoint x: 610, endPoint y: 261, distance: 166.3
click at [610, 261] on div at bounding box center [485, 307] width 632 height 541
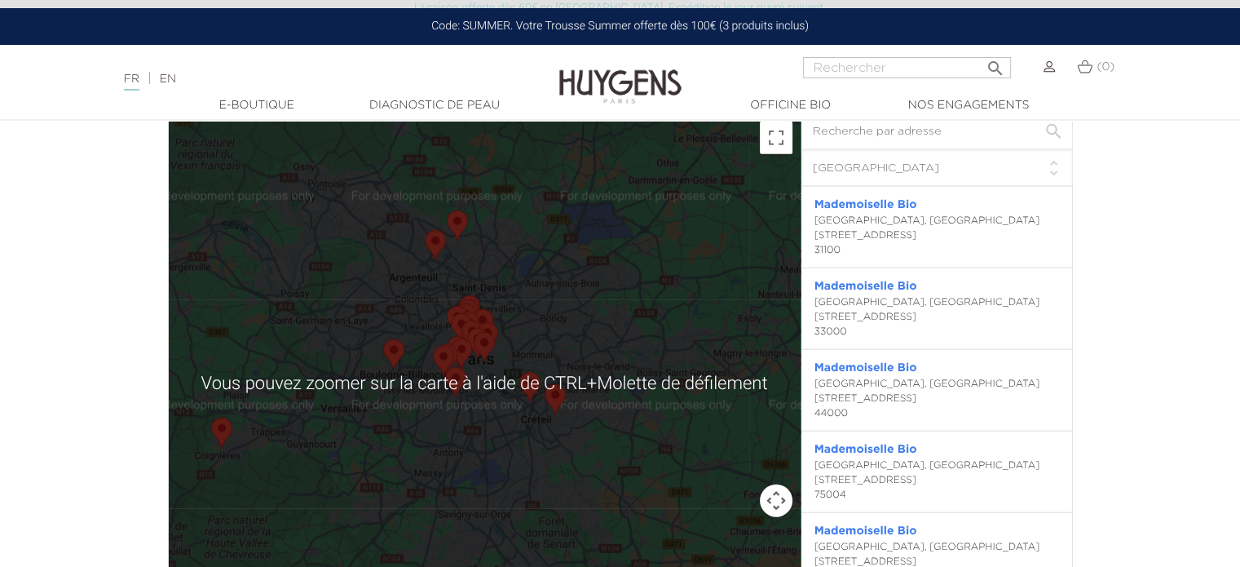
scroll to position [3750, 0]
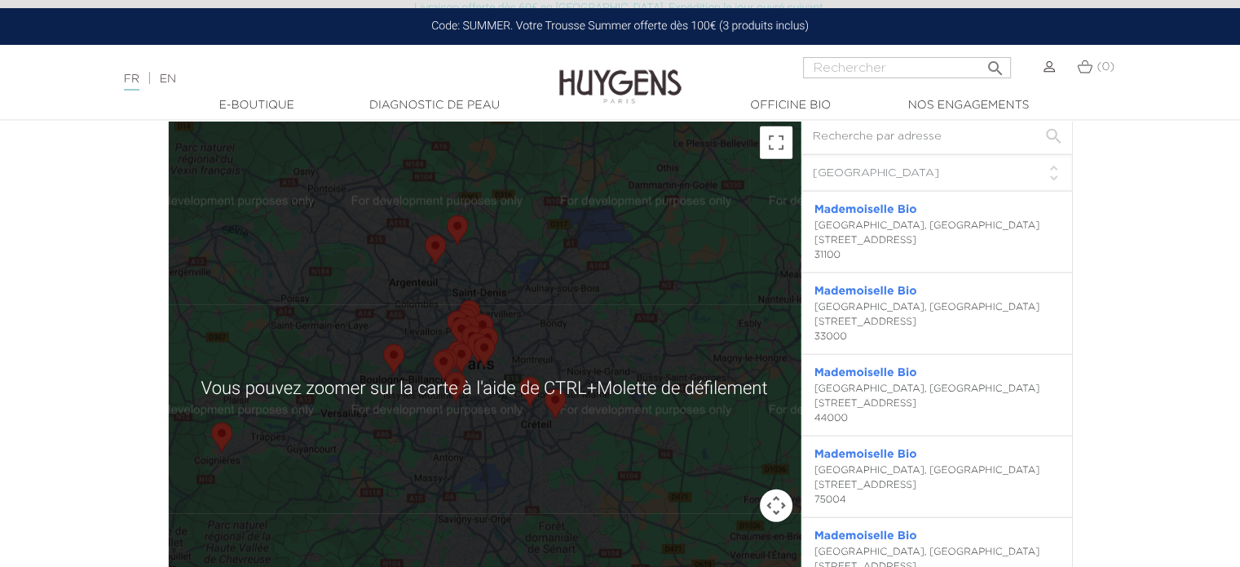
click at [497, 373] on div at bounding box center [485, 388] width 632 height 541
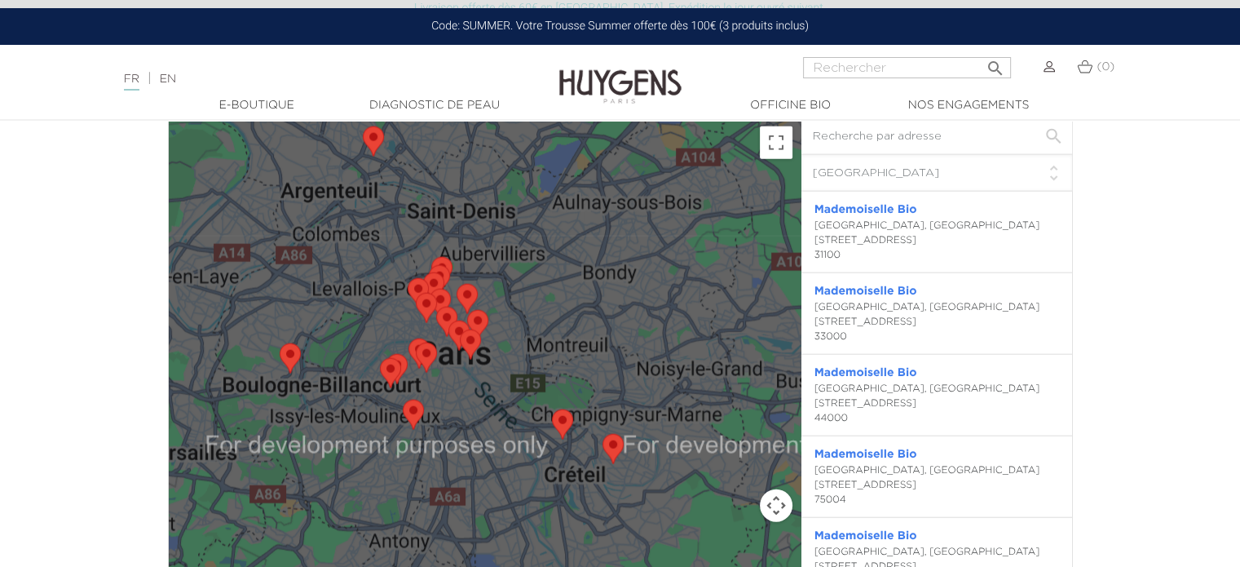
click at [488, 376] on div at bounding box center [485, 388] width 632 height 541
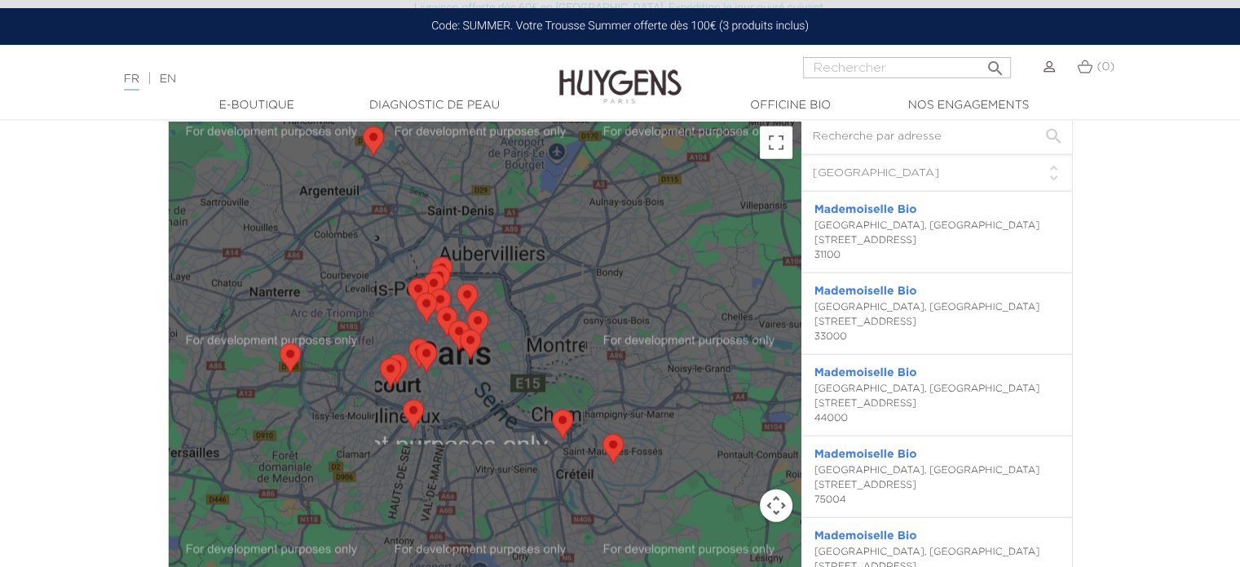
click at [488, 376] on div at bounding box center [485, 388] width 632 height 541
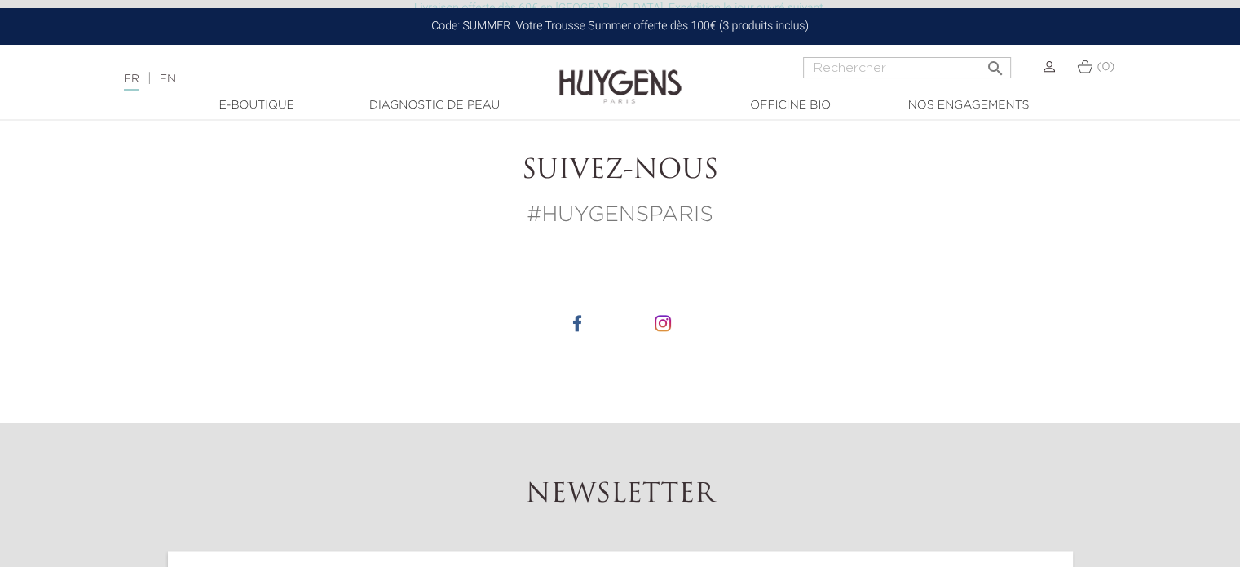
scroll to position [8234, 0]
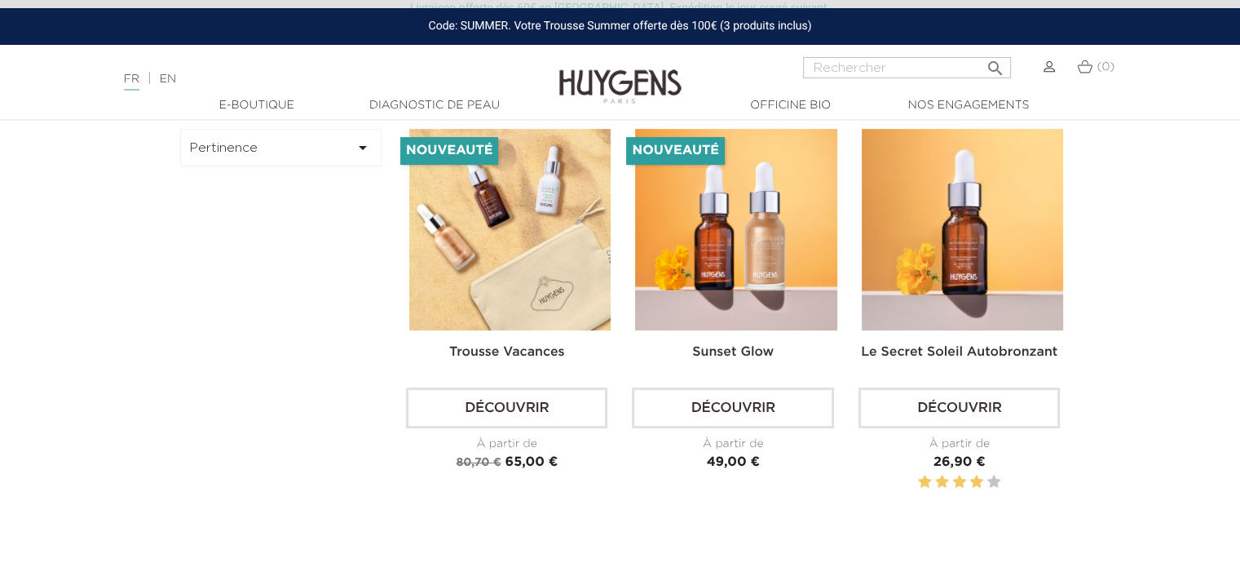
scroll to position [897, 0]
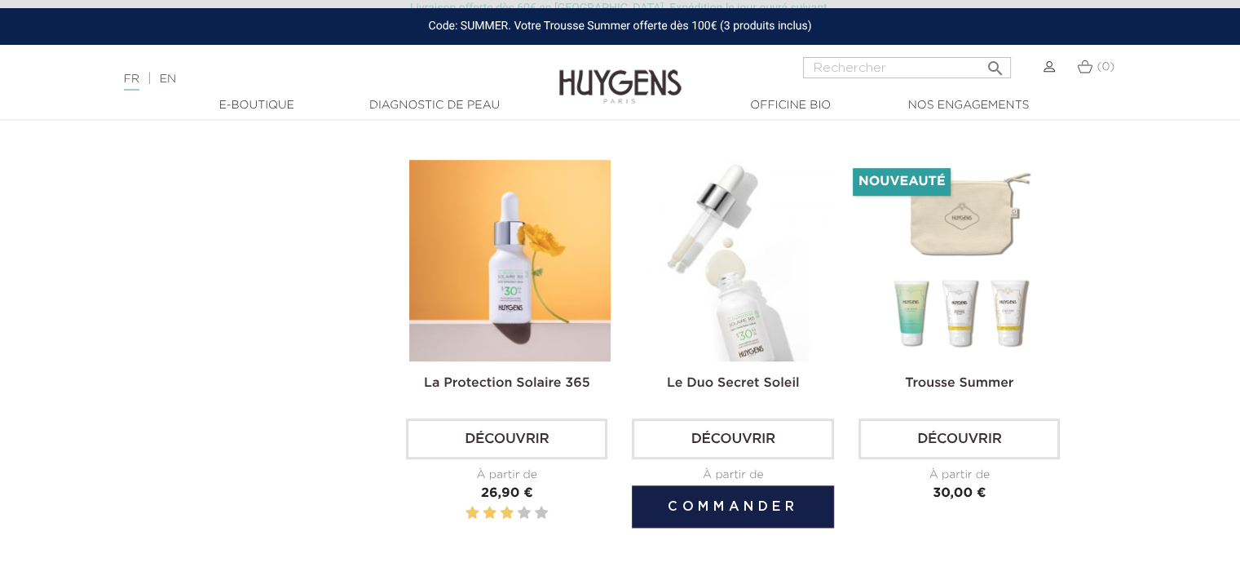
click at [727, 270] on img at bounding box center [735, 260] width 201 height 201
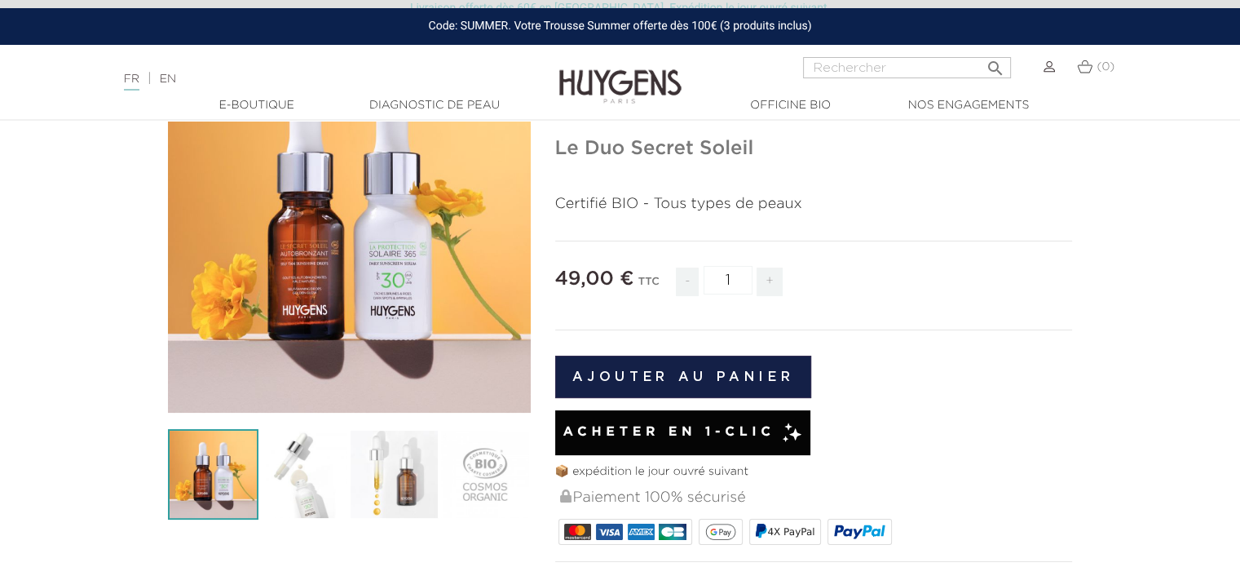
scroll to position [163, 0]
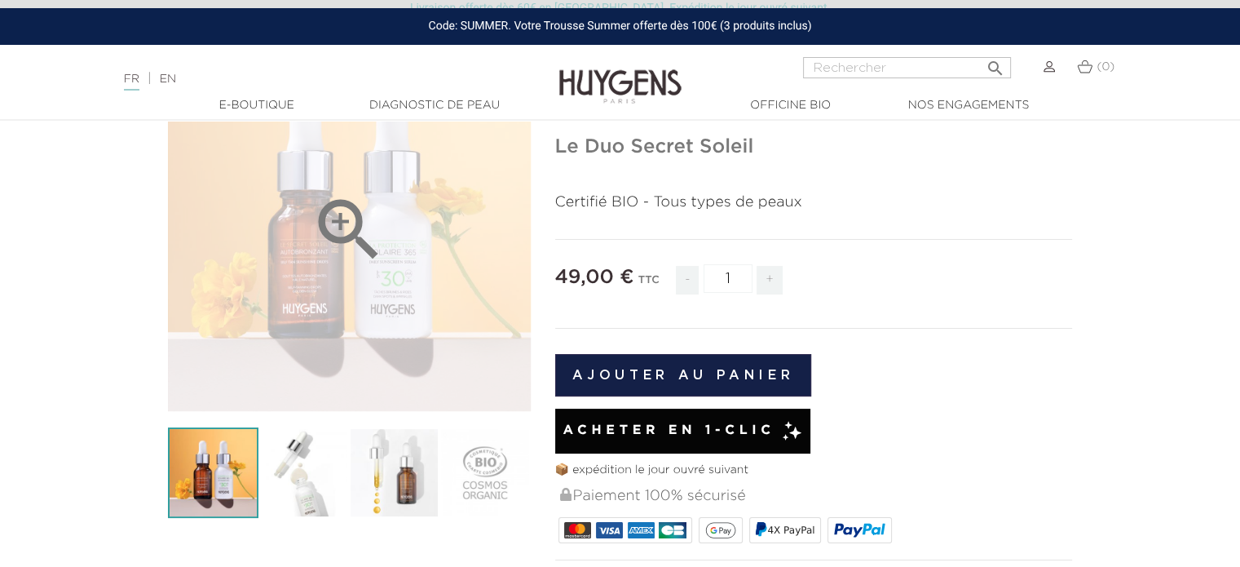
click at [355, 282] on div "" at bounding box center [349, 229] width 363 height 363
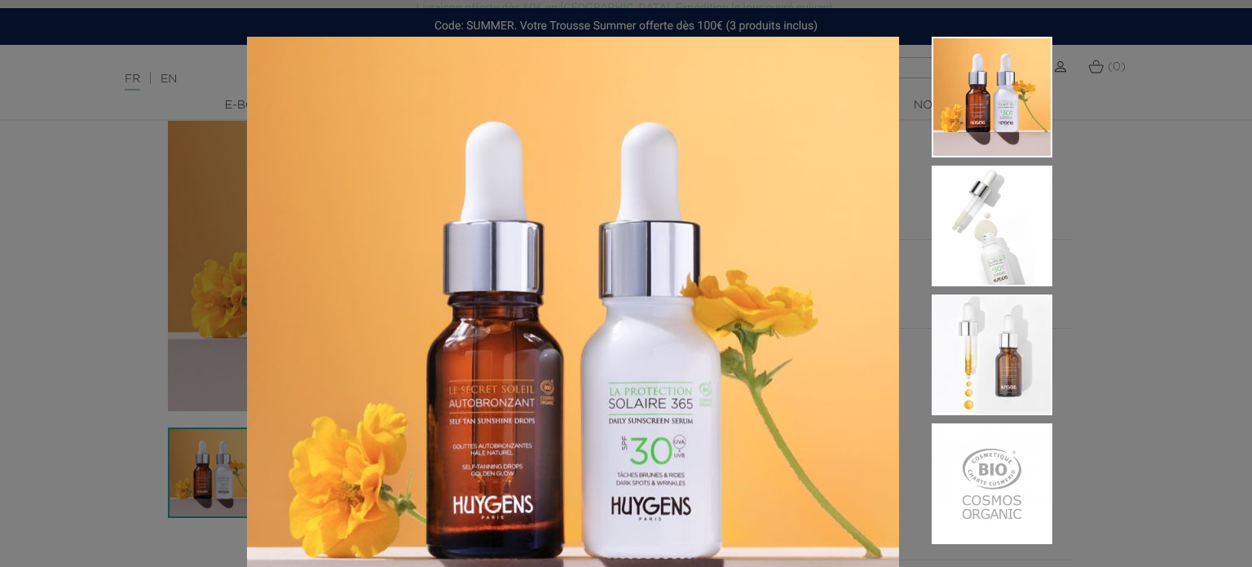
click at [1136, 311] on div "Certifié BIO - Tous types de peaux" at bounding box center [626, 283] width 1252 height 567
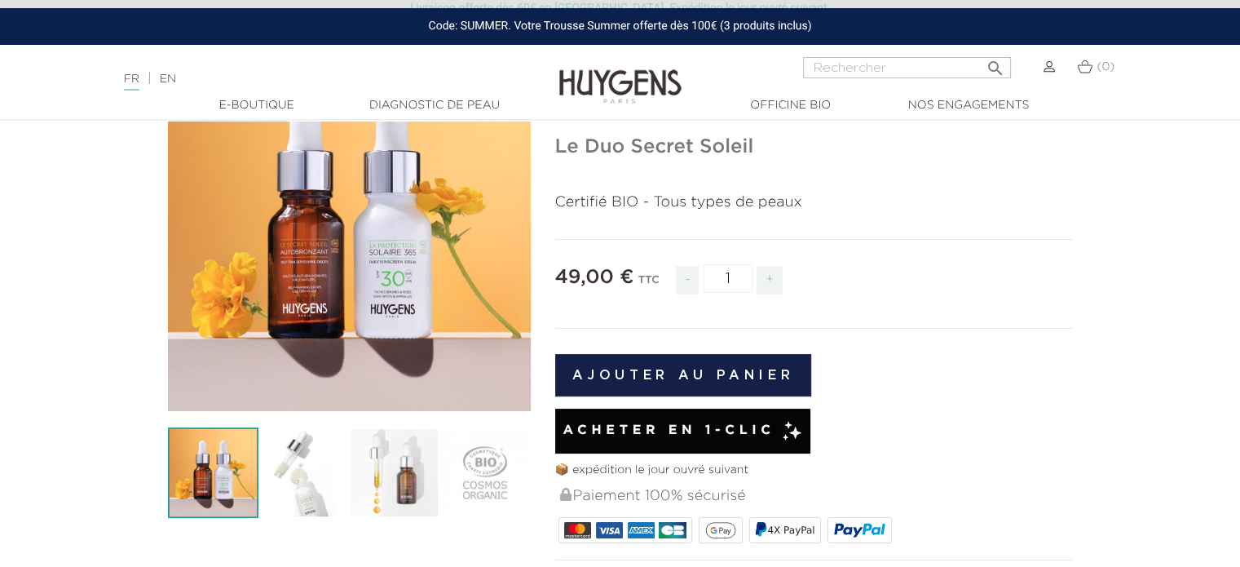
scroll to position [489, 0]
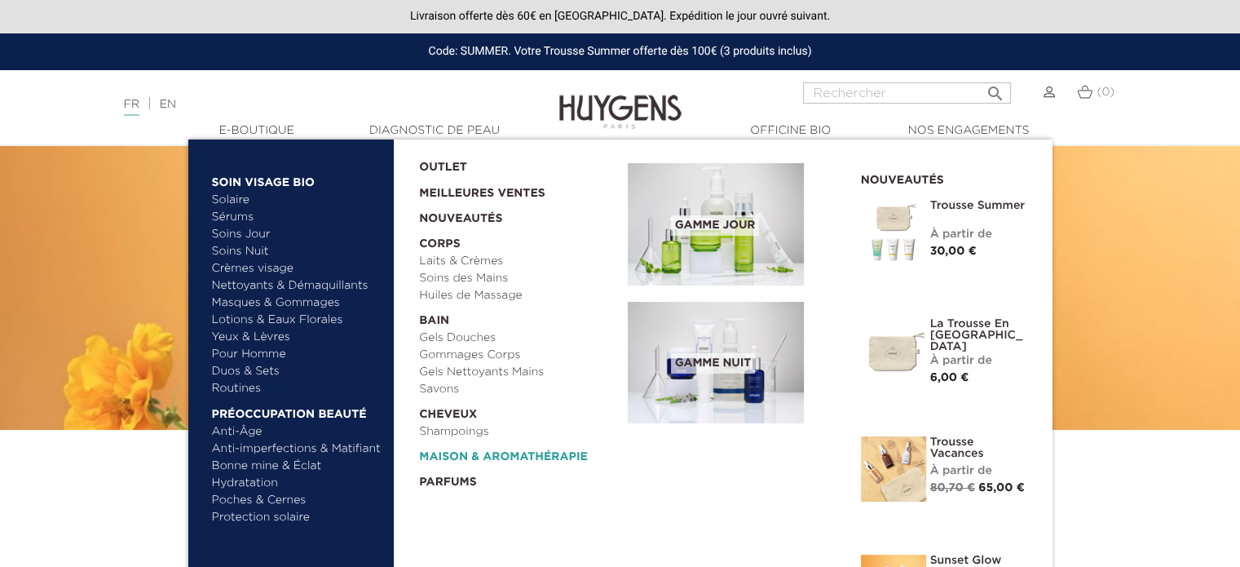
click at [501, 459] on link "  Maison & Aromathérapie" at bounding box center [517, 452] width 197 height 25
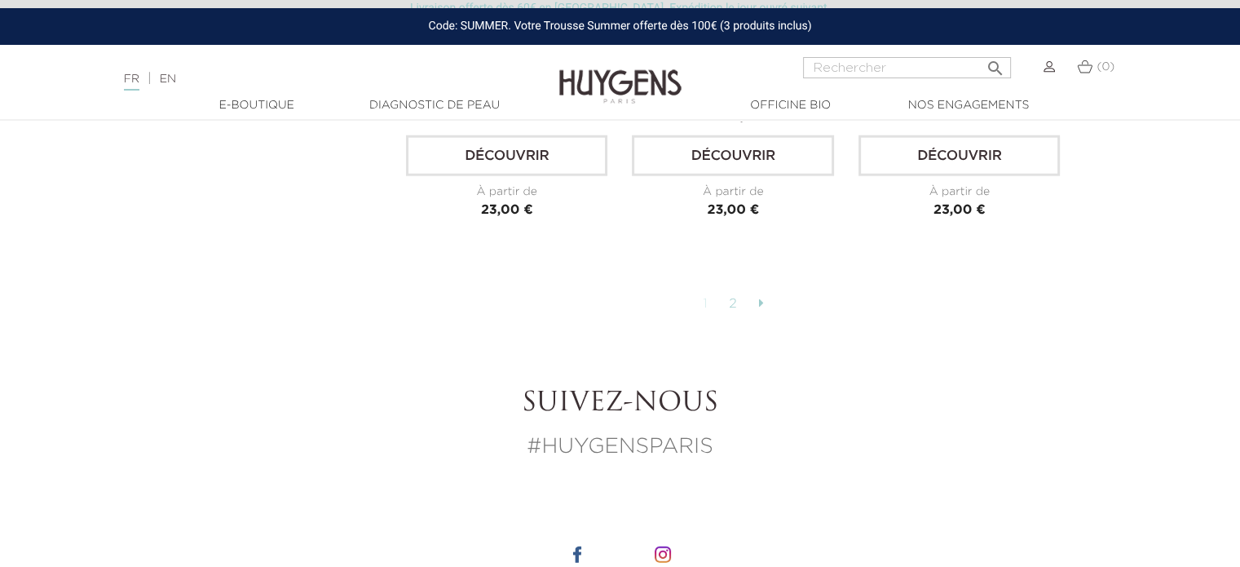
scroll to position [4239, 0]
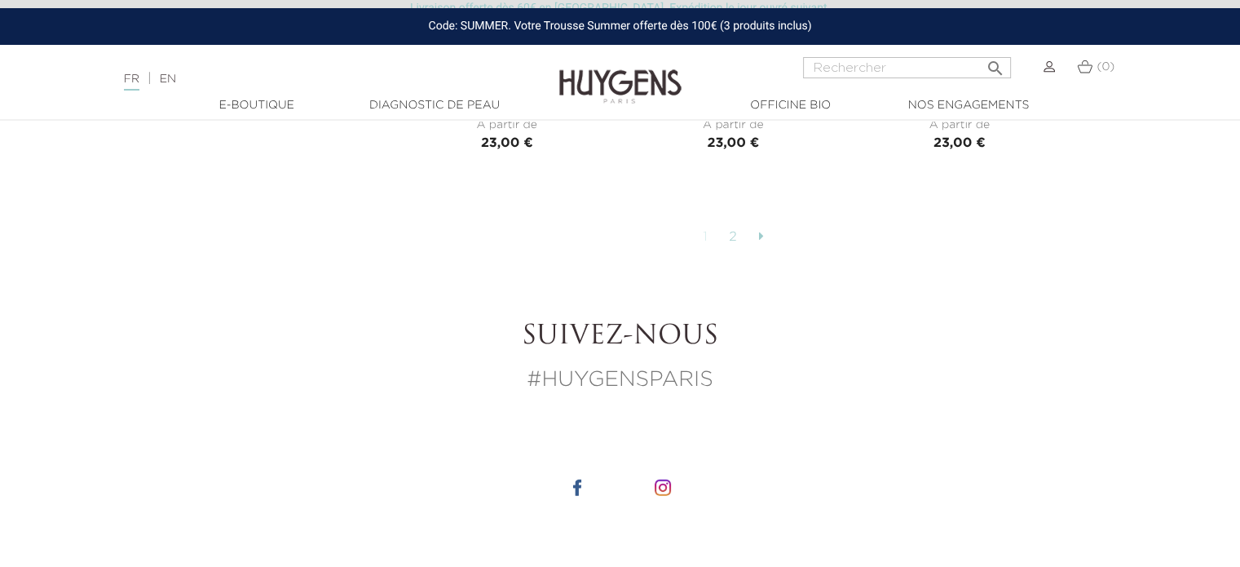
click at [763, 232] on icon at bounding box center [760, 235] width 5 height 13
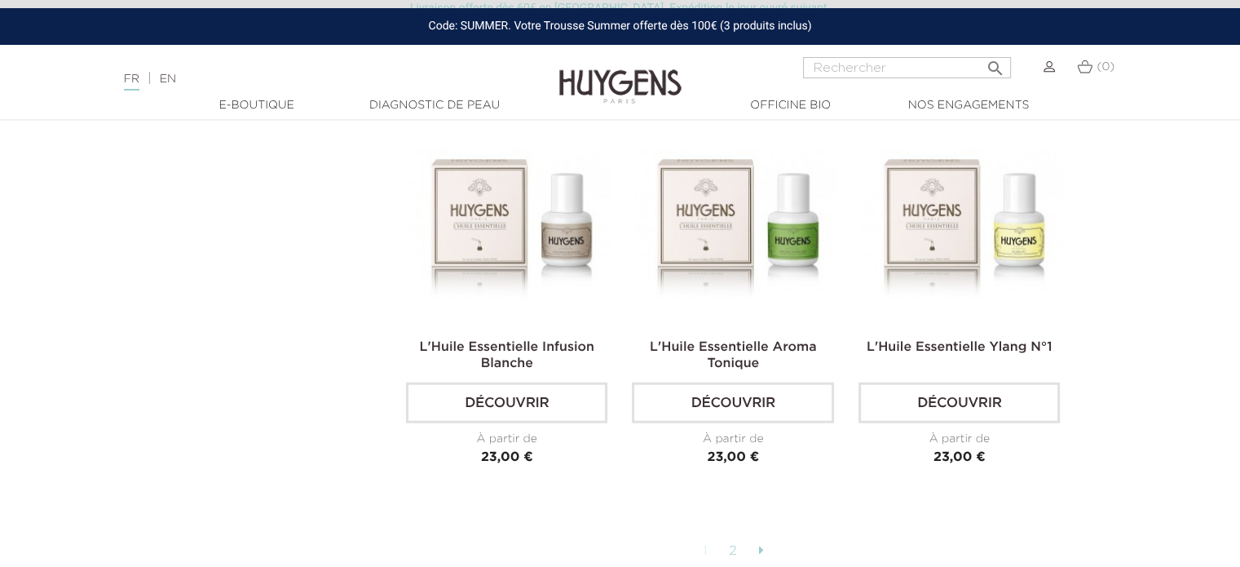
scroll to position [3913, 0]
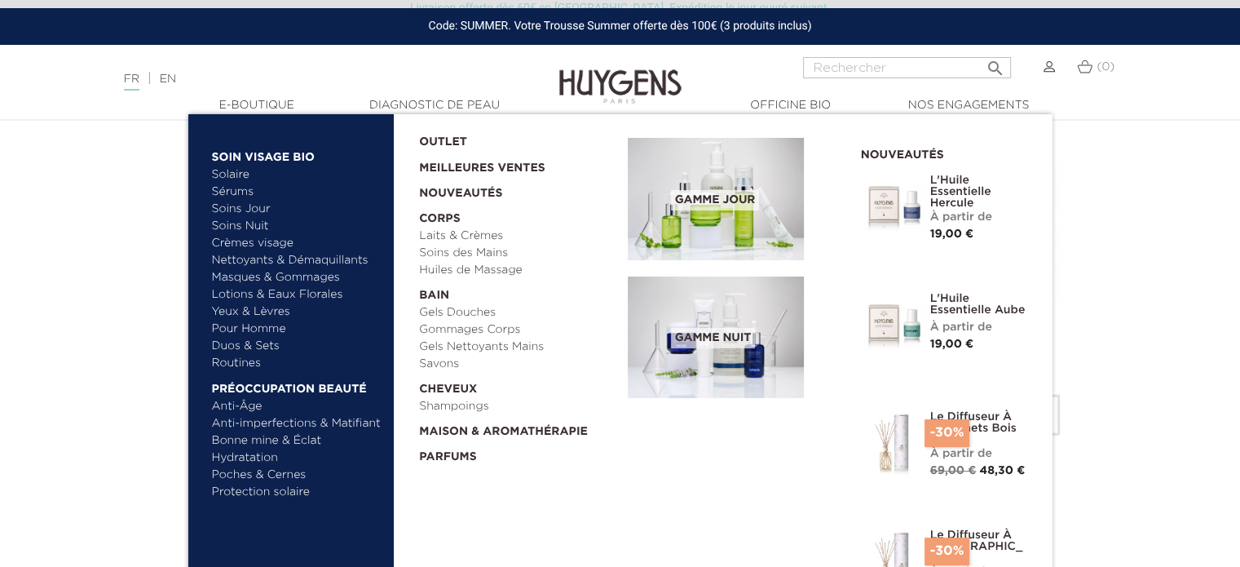
click at [345, 257] on link "Nettoyants & Démaquillants" at bounding box center [297, 260] width 170 height 17
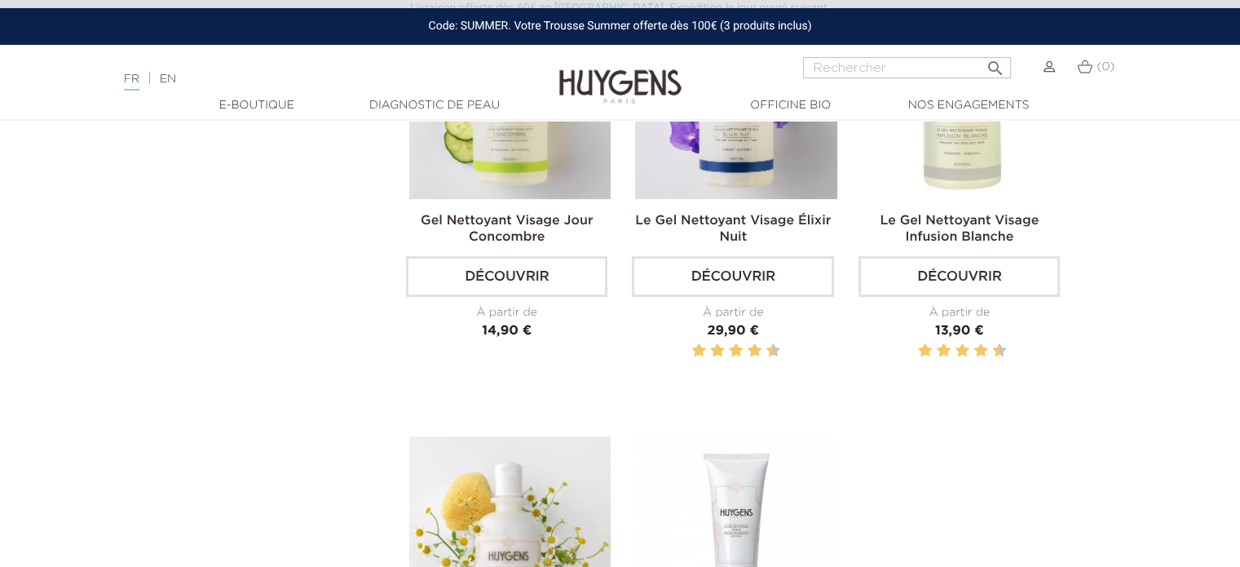
scroll to position [408, 0]
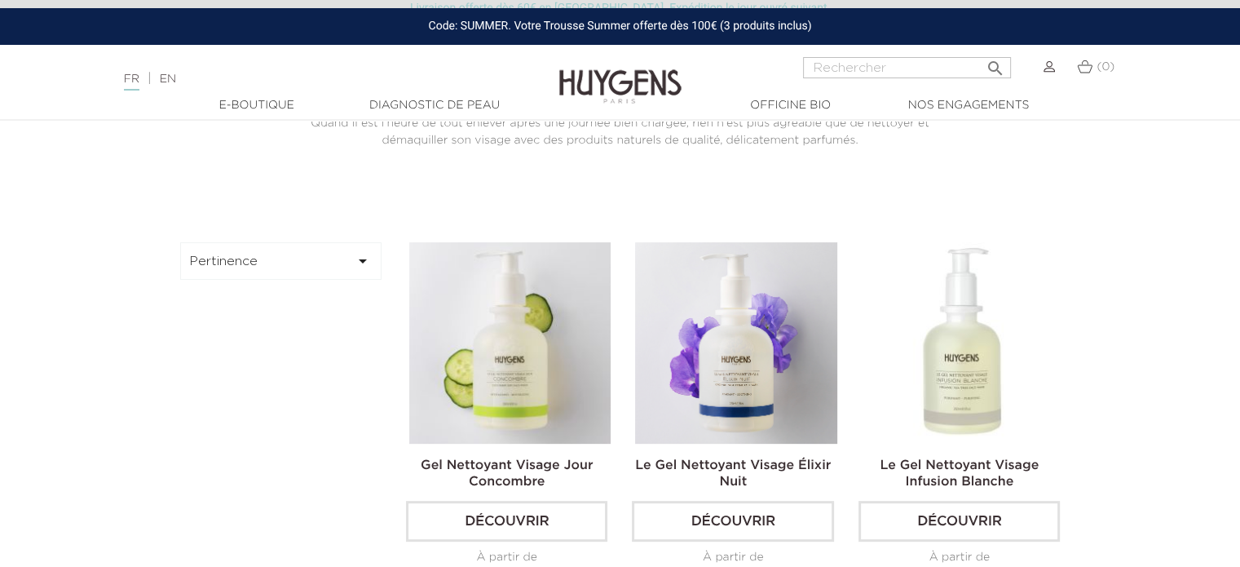
click at [0, 0] on img at bounding box center [0, 0] width 0 height 0
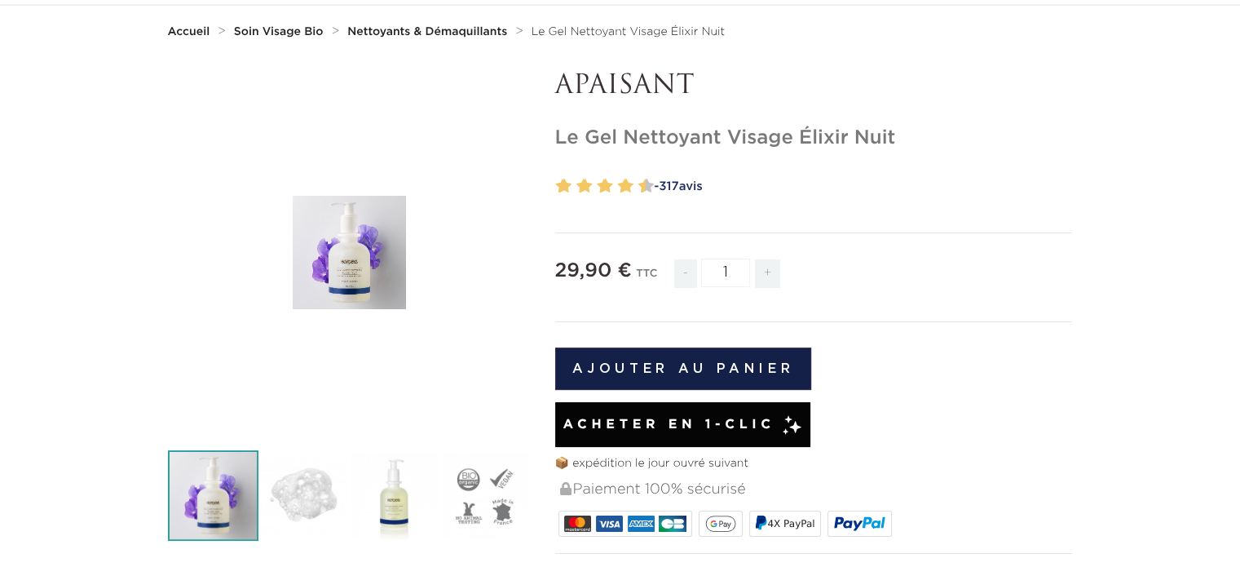
scroll to position [163, 0]
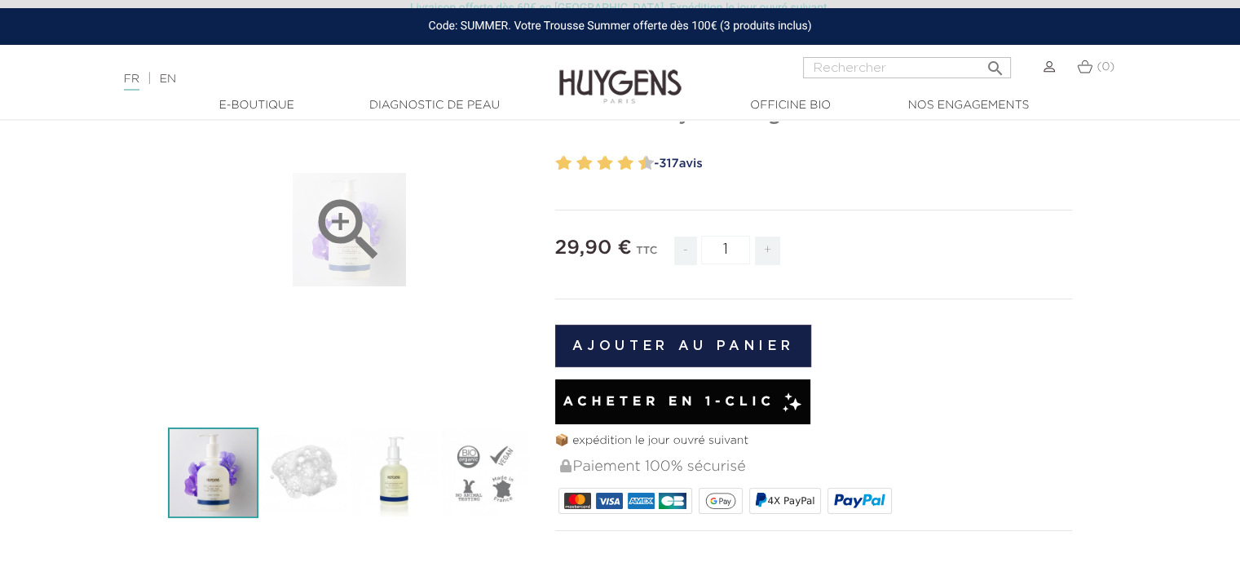
click at [352, 280] on div "" at bounding box center [349, 229] width 363 height 363
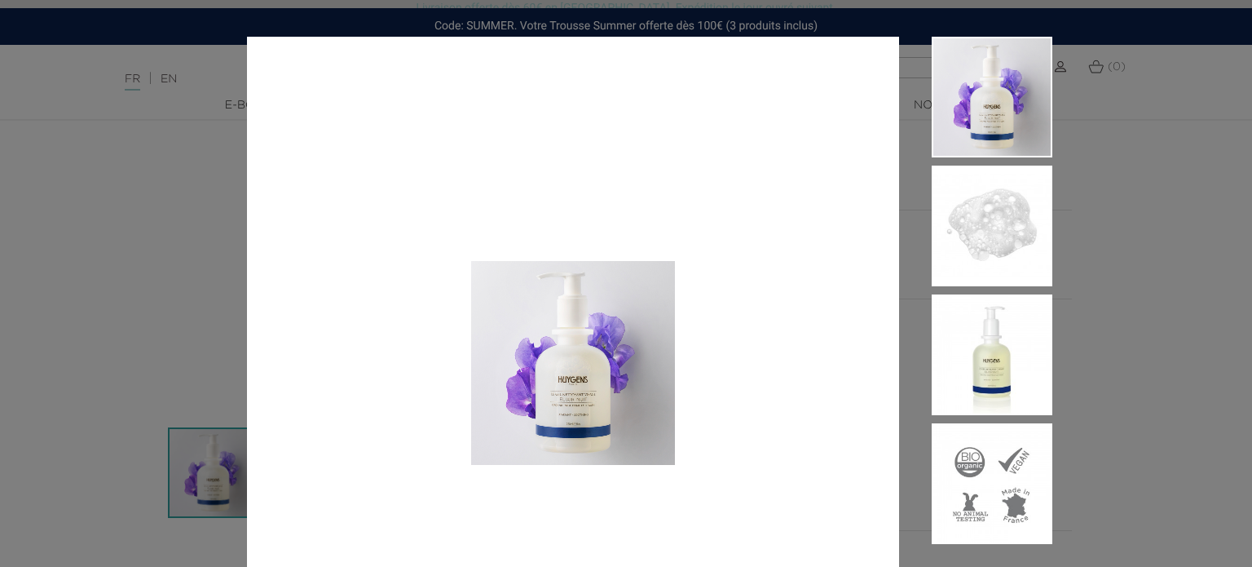
click at [618, 385] on img at bounding box center [573, 363] width 652 height 652
click at [971, 267] on img at bounding box center [992, 225] width 121 height 121
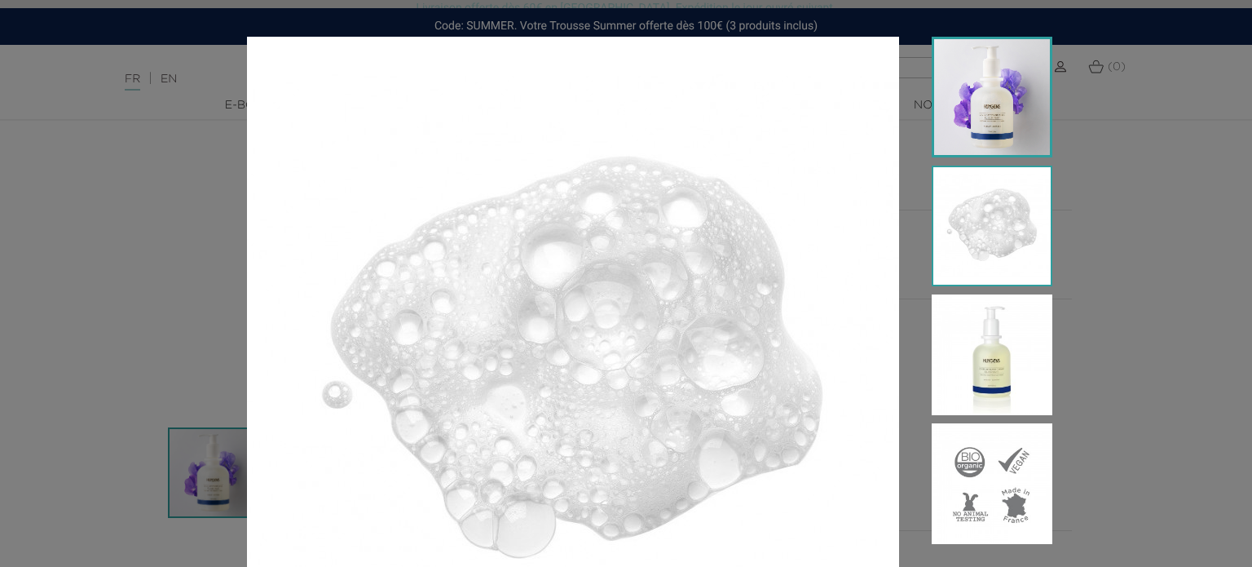
click at [993, 111] on img at bounding box center [992, 97] width 121 height 121
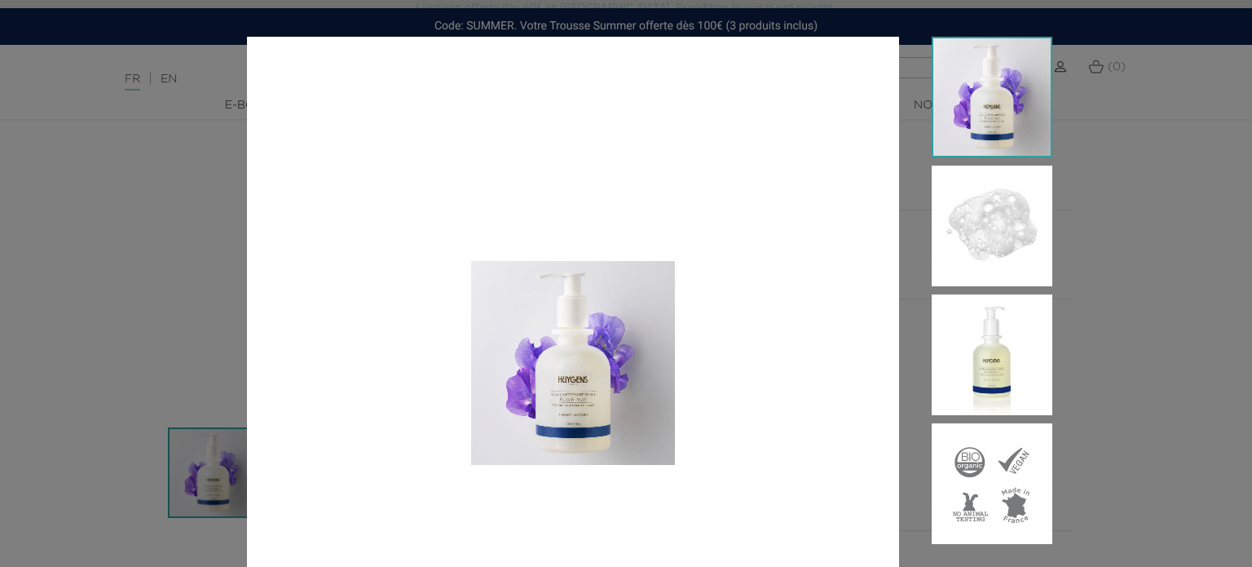
click at [1118, 258] on div at bounding box center [626, 283] width 1252 height 567
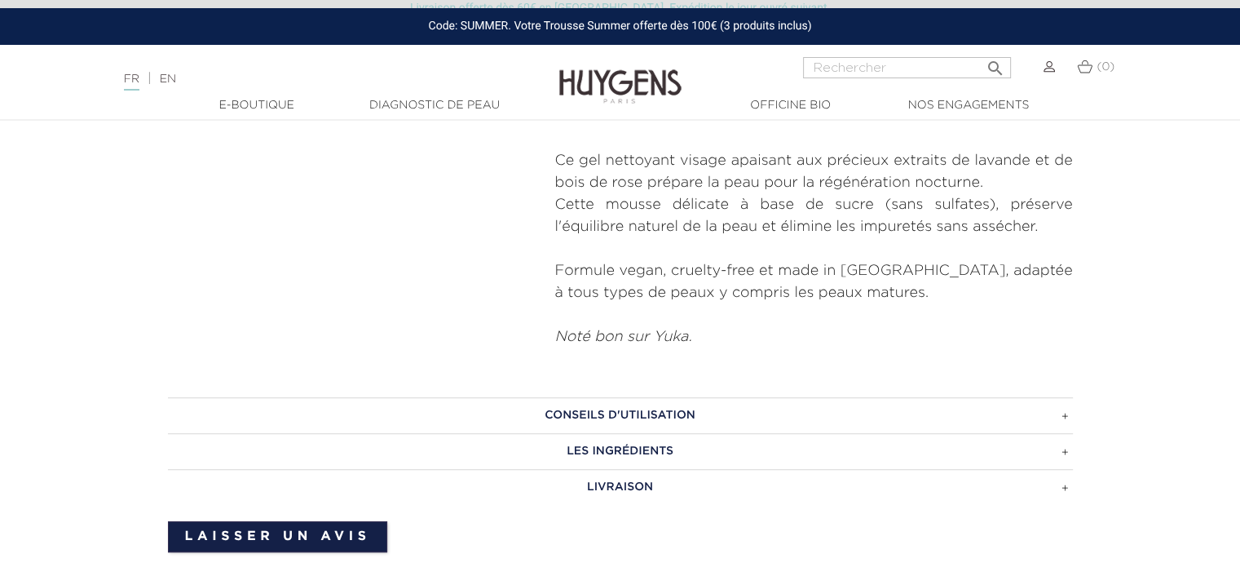
scroll to position [652, 0]
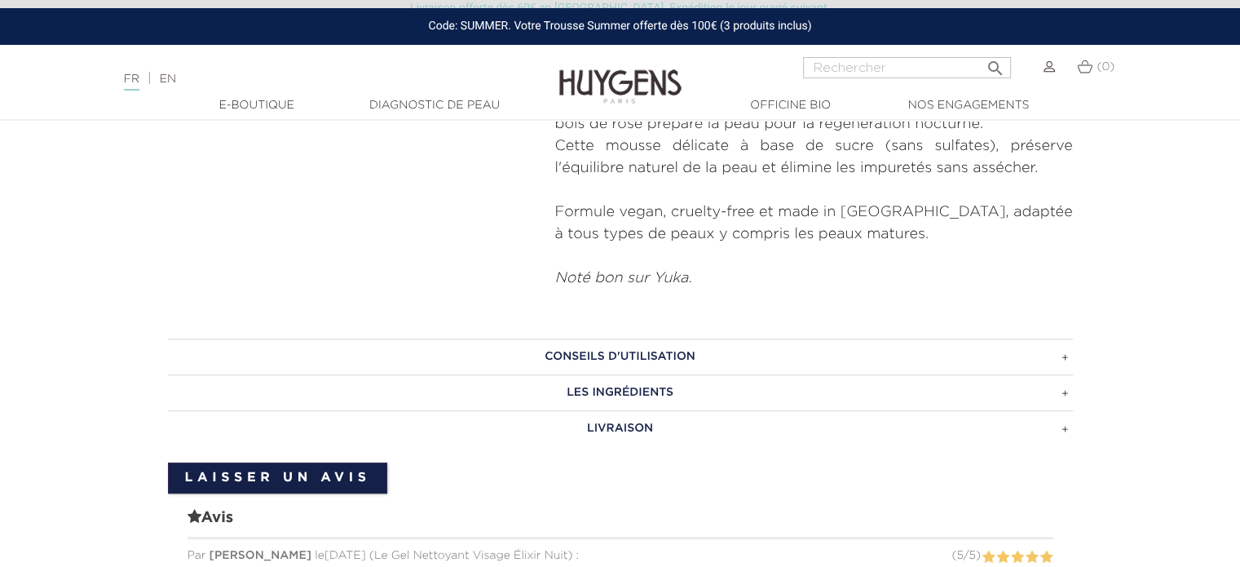
click at [647, 355] on h3 "CONSEILS D'UTILISATION" at bounding box center [620, 356] width 905 height 36
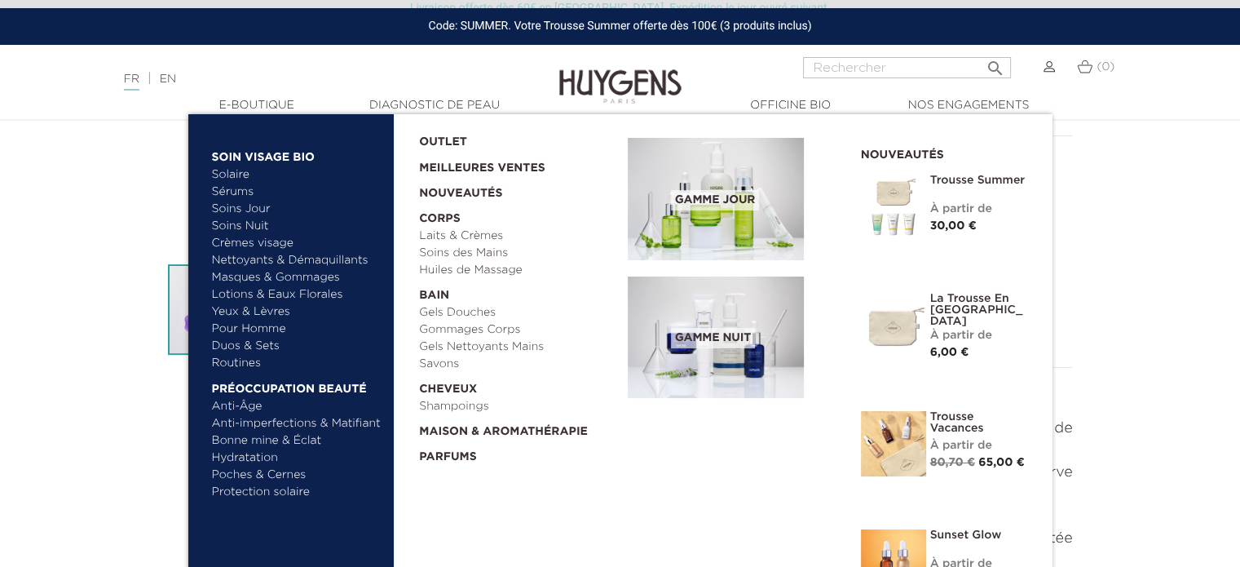
scroll to position [82, 0]
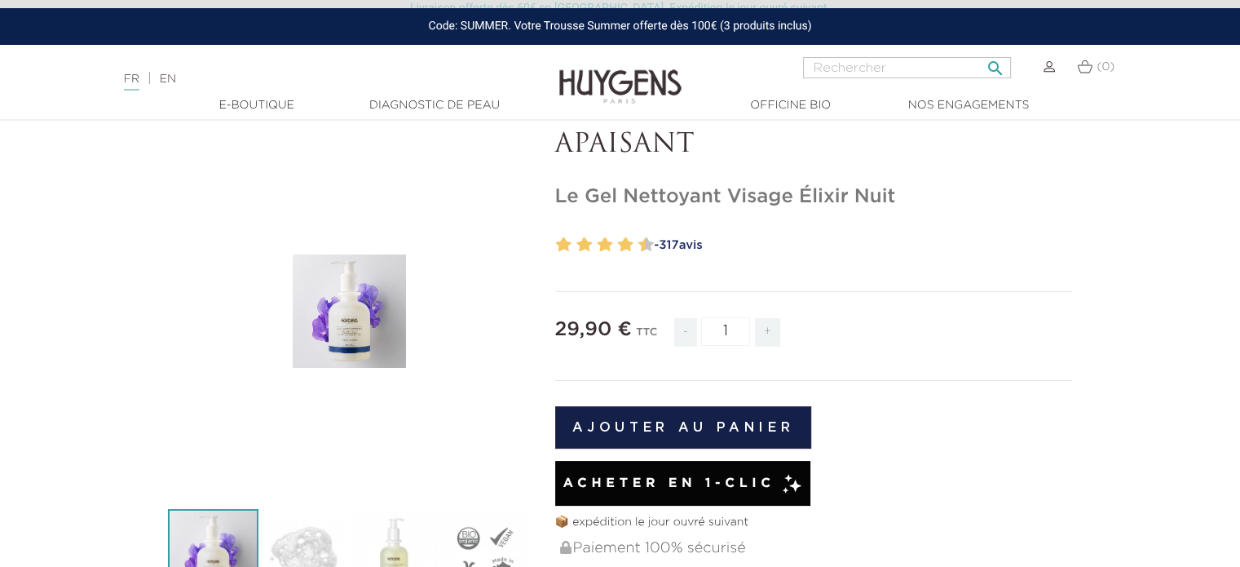
click at [859, 61] on input "Rechercher" at bounding box center [907, 67] width 208 height 21
type input "y"
type input "trousse summer"
click at [980, 52] on button " Rechercher" at bounding box center [994, 63] width 29 height 22
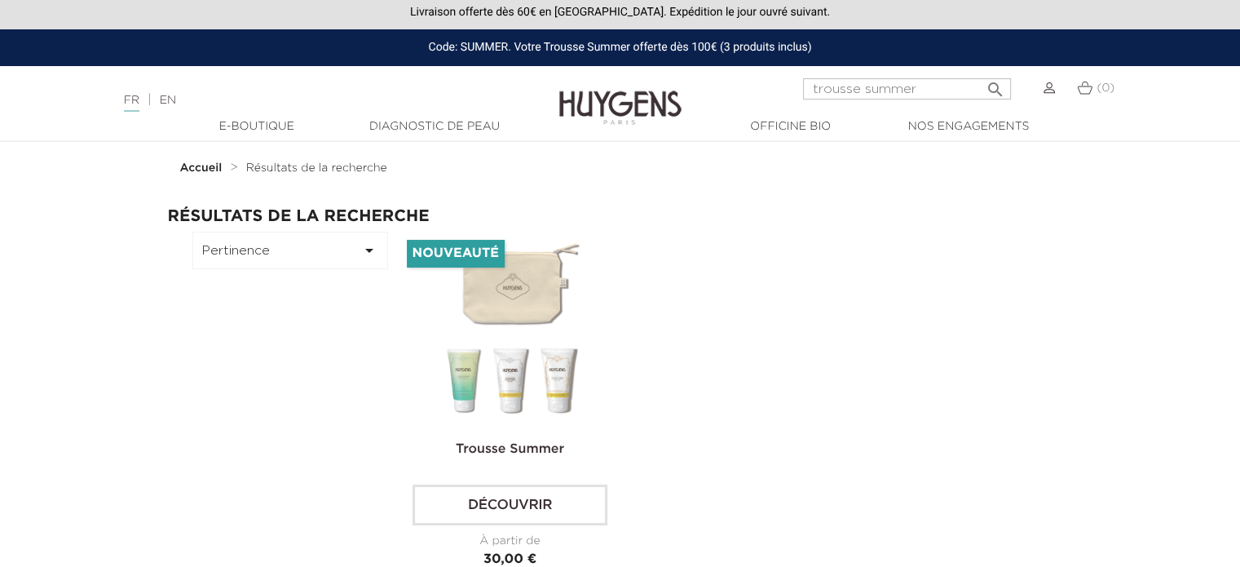
scroll to position [82, 0]
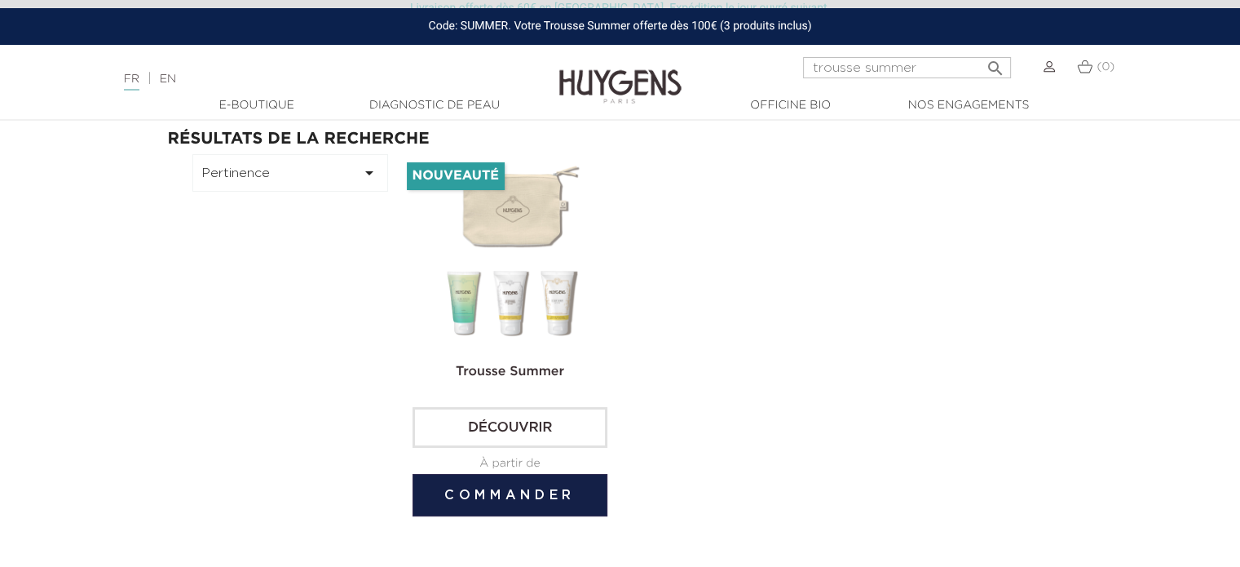
click at [503, 271] on img at bounding box center [514, 252] width 196 height 196
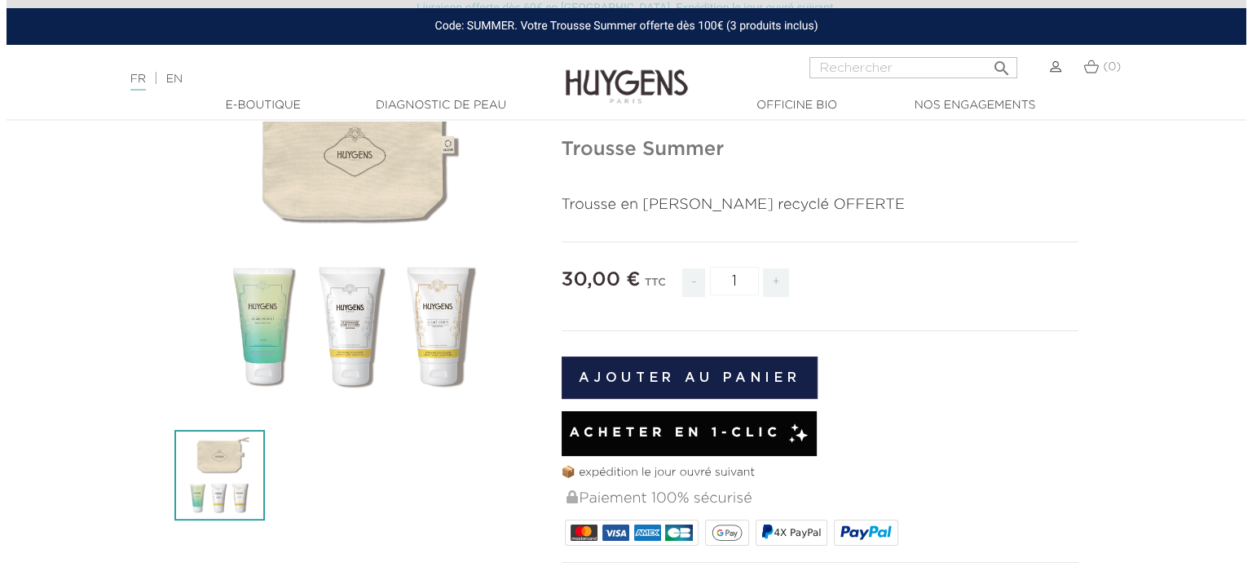
scroll to position [82, 0]
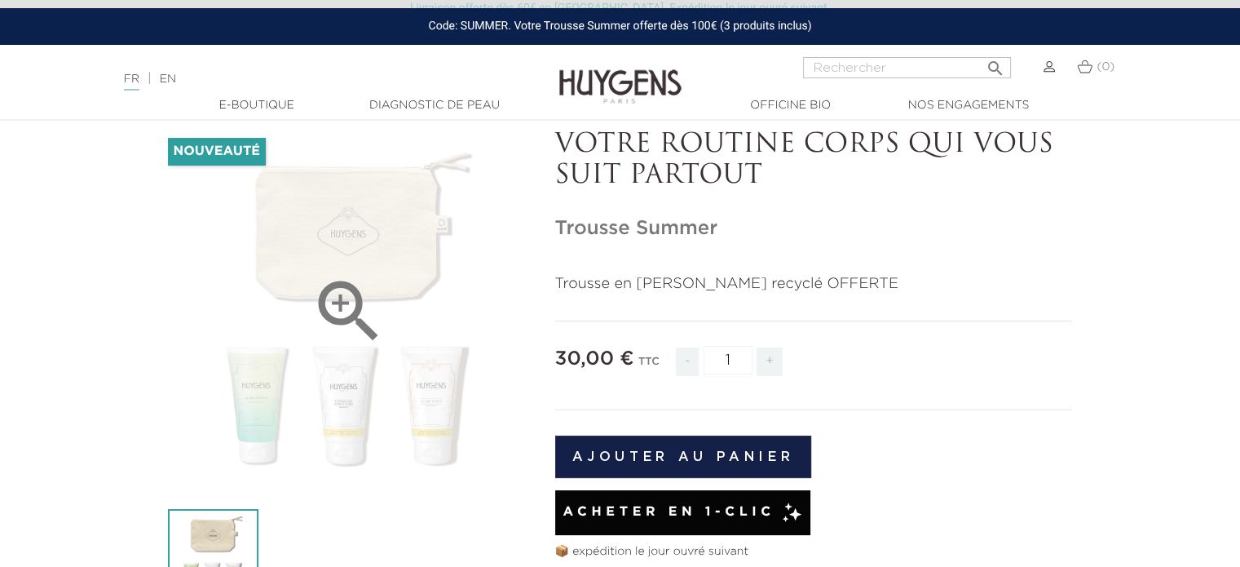
click at [411, 232] on div "" at bounding box center [349, 311] width 363 height 363
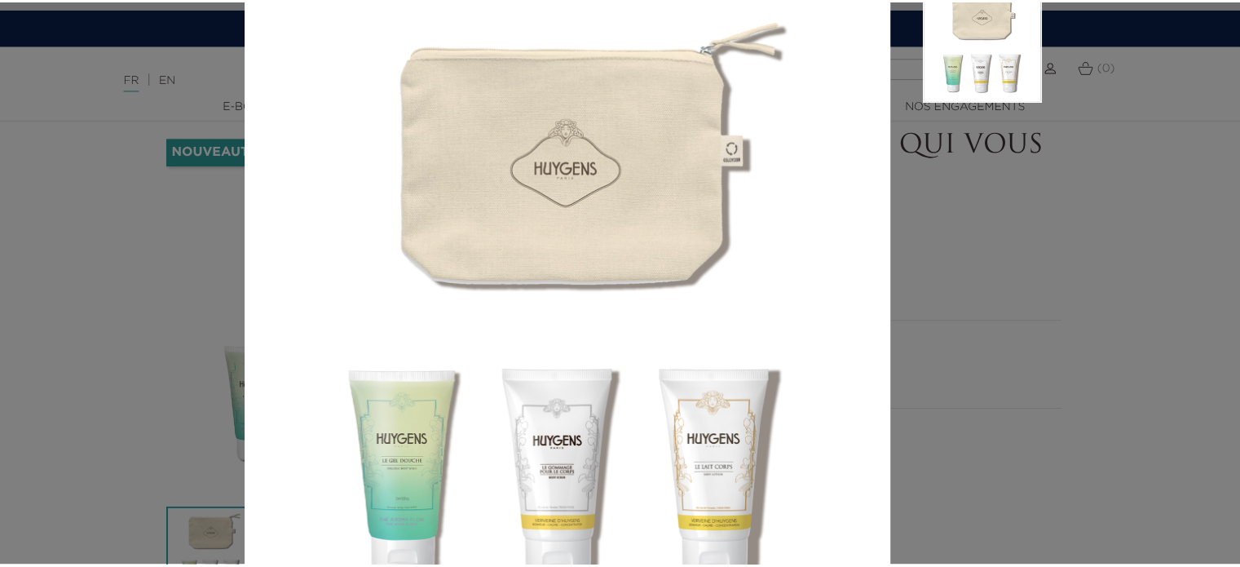
scroll to position [33, 0]
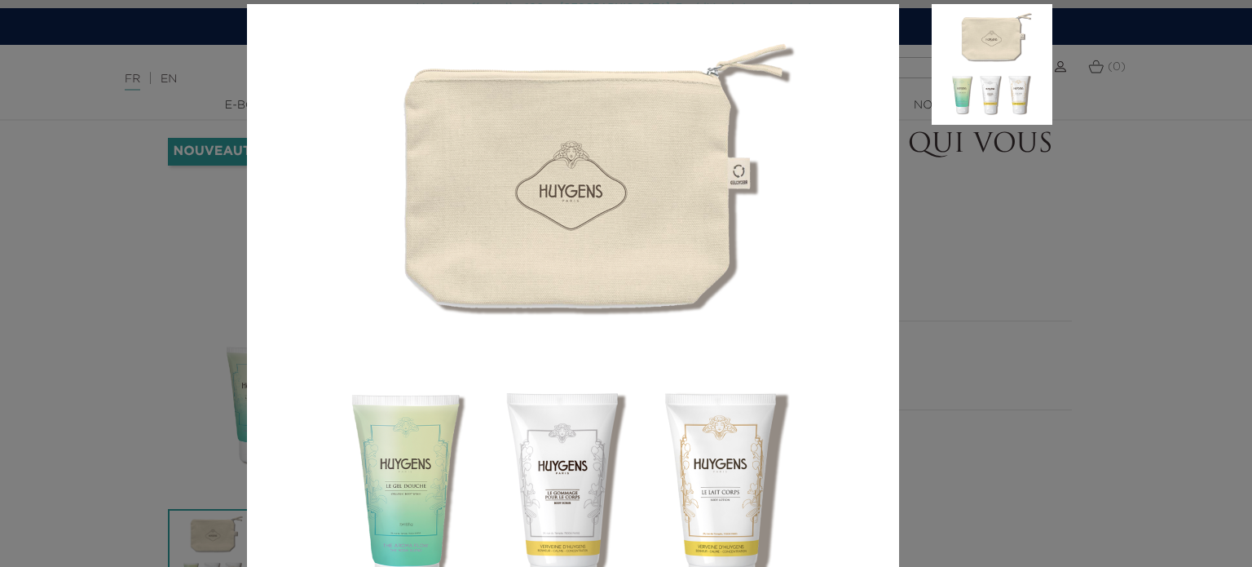
click at [1117, 350] on div "Trousse en [PERSON_NAME] recyclé OFFERTE" at bounding box center [626, 283] width 1252 height 567
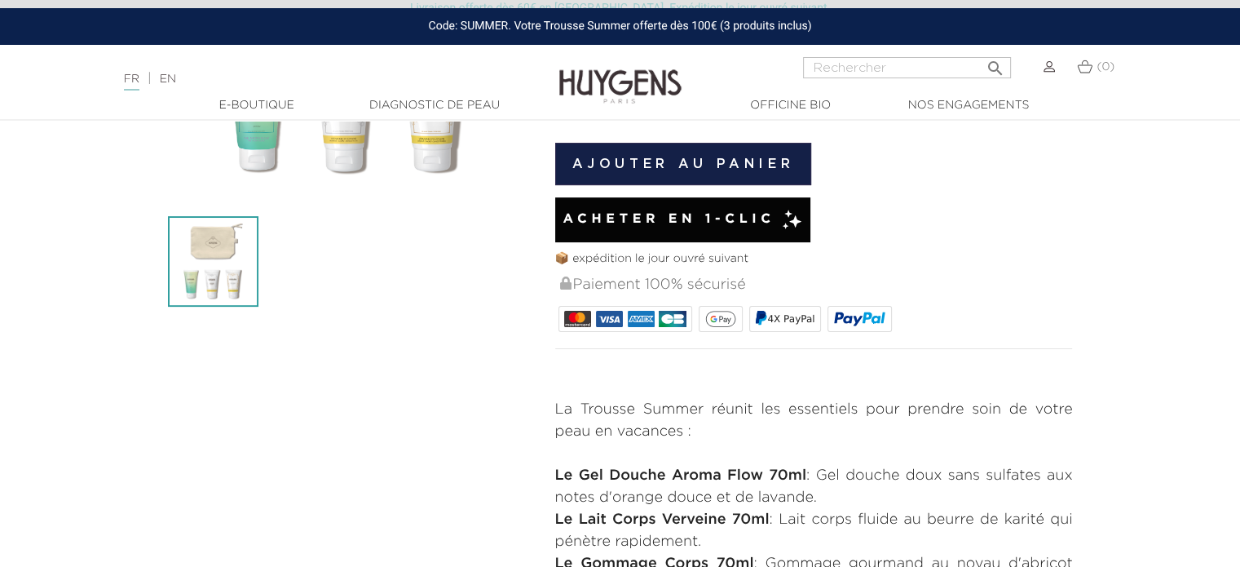
scroll to position [245, 0]
